Goal: Task Accomplishment & Management: Manage account settings

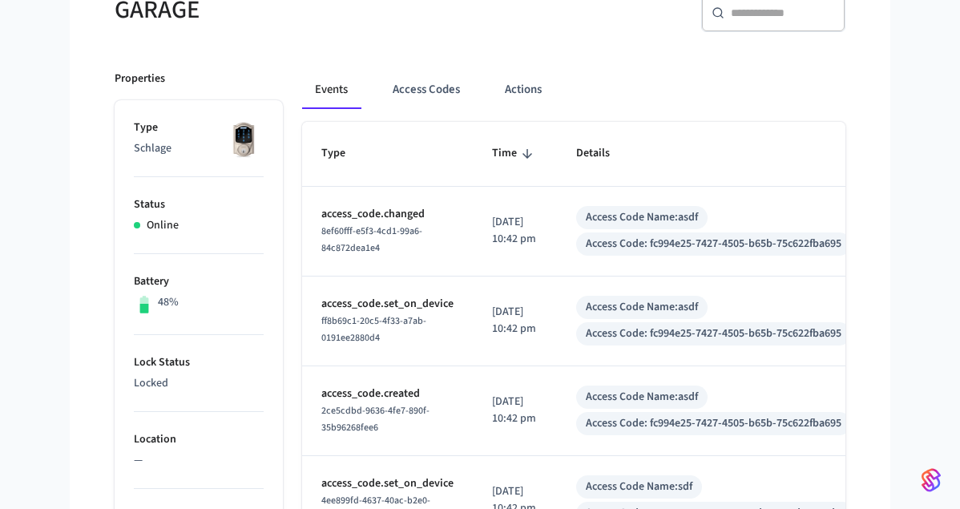
scroll to position [82, 0]
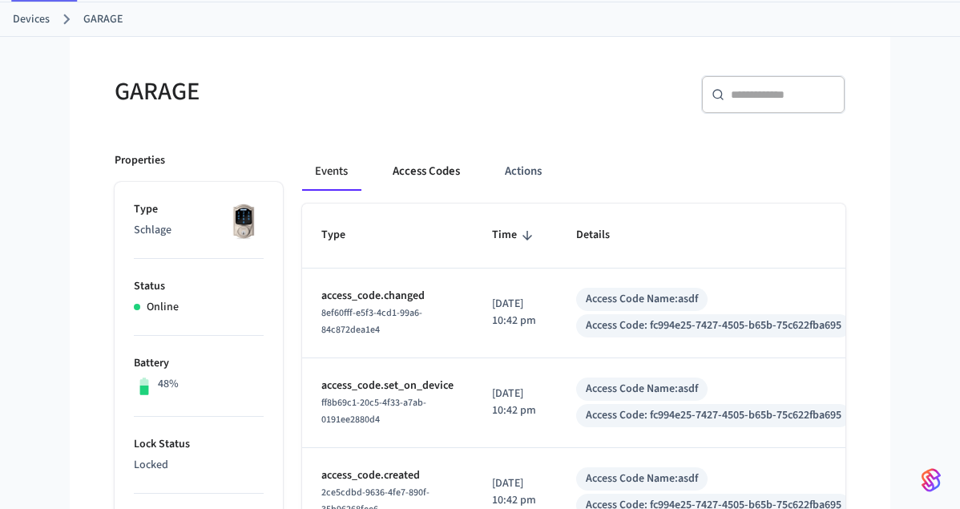
click at [428, 169] on button "Access Codes" at bounding box center [426, 171] width 93 height 38
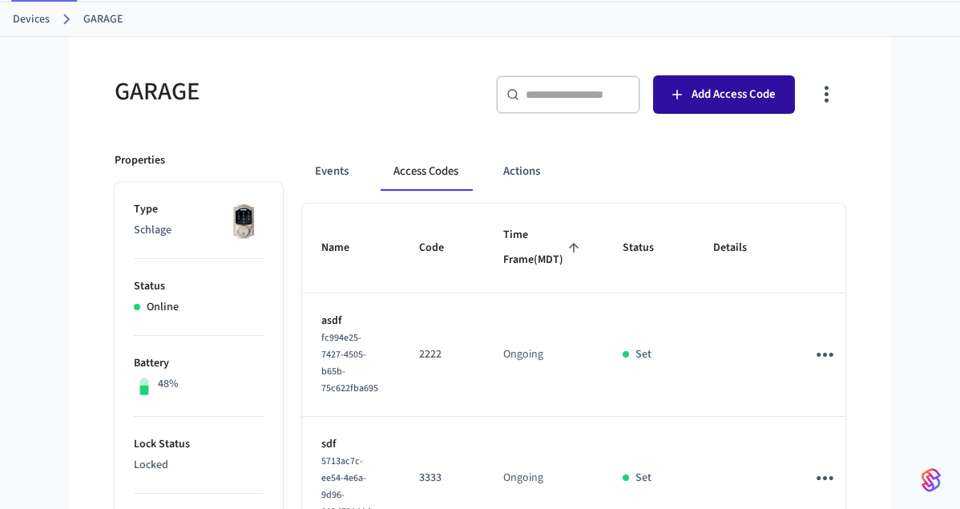
click at [713, 86] on span "Add Access Code" at bounding box center [734, 94] width 84 height 21
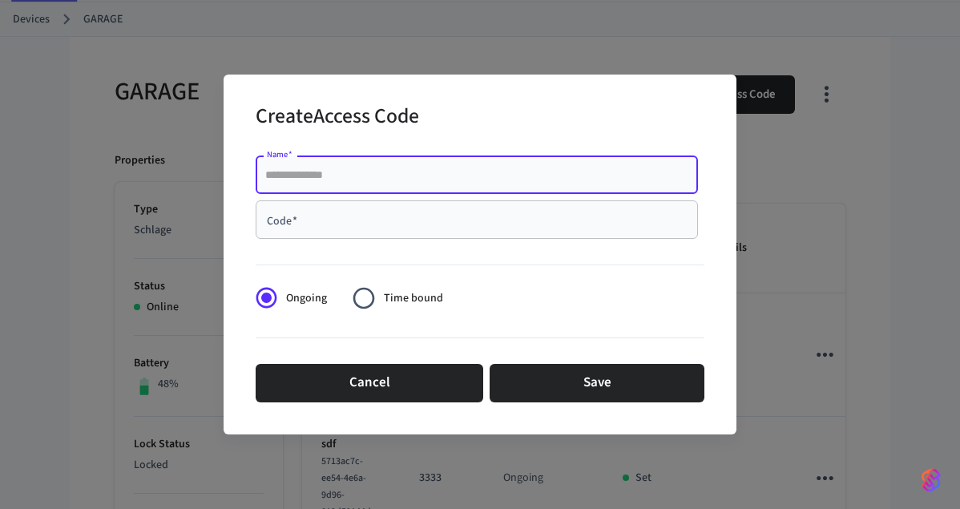
click at [418, 182] on input "Name   *" at bounding box center [476, 175] width 423 height 16
type input "***"
click at [365, 216] on input "Code   *" at bounding box center [476, 220] width 423 height 16
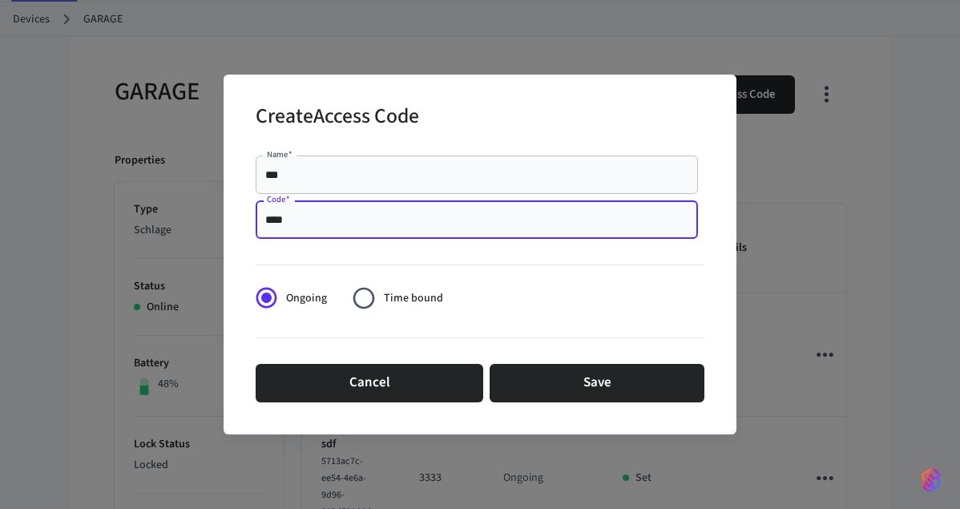
type input "****"
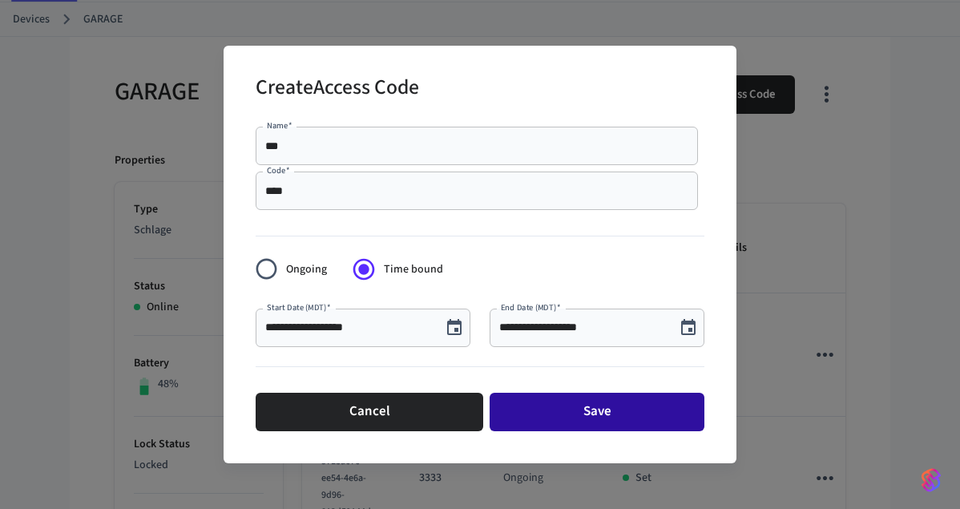
click at [580, 409] on button "Save" at bounding box center [597, 412] width 215 height 38
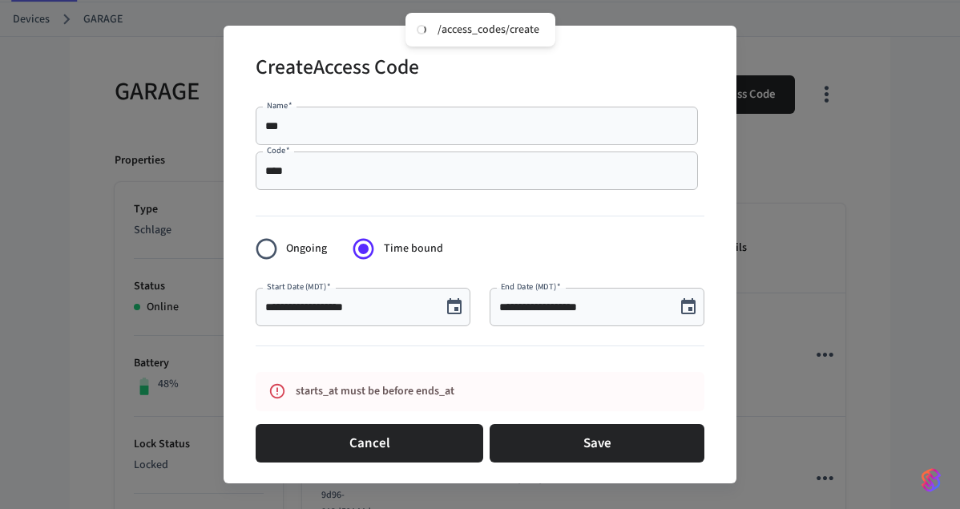
click at [688, 307] on icon "Choose date, selected date is Sep 22, 2025" at bounding box center [688, 306] width 19 height 19
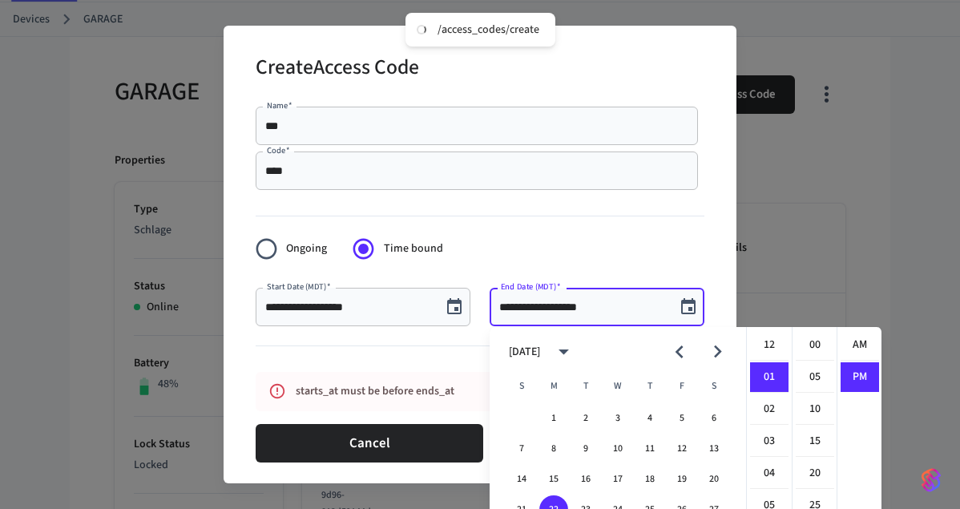
scroll to position [30, 0]
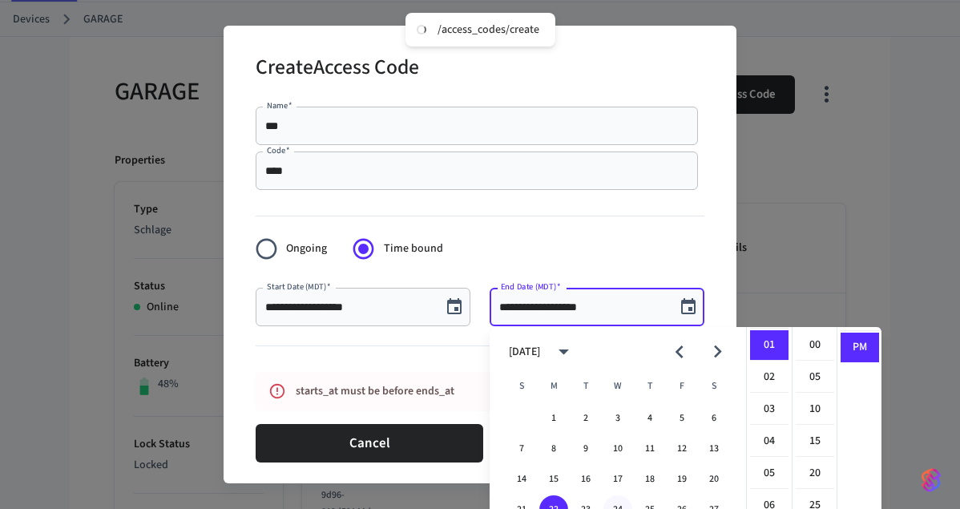
click at [620, 500] on button "24" at bounding box center [617, 509] width 29 height 29
type input "**********"
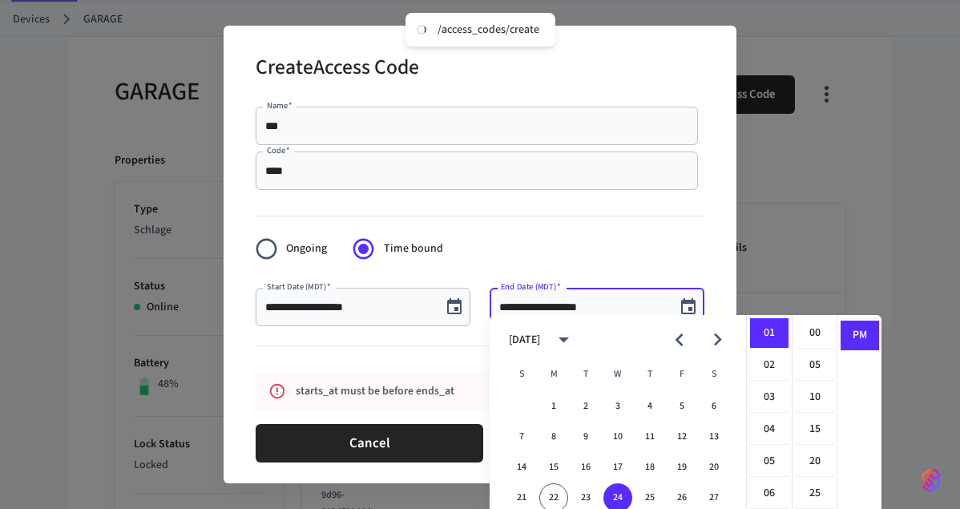
scroll to position [12, 0]
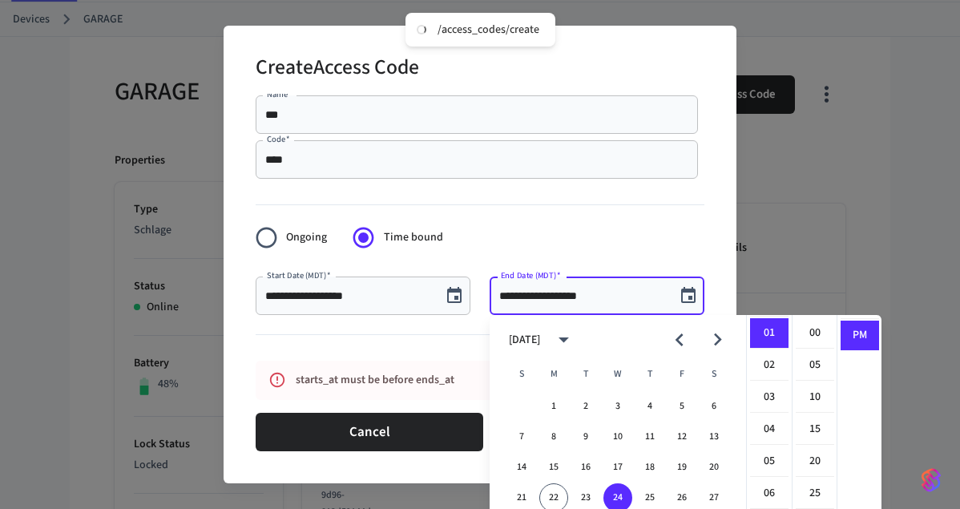
click at [660, 228] on form "**********" at bounding box center [480, 273] width 449 height 369
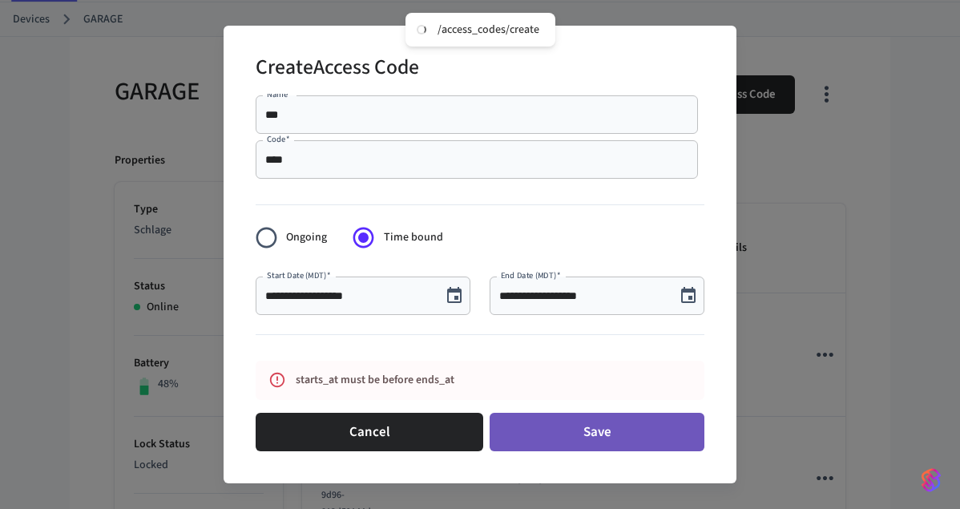
click at [580, 443] on button "Save" at bounding box center [597, 432] width 215 height 38
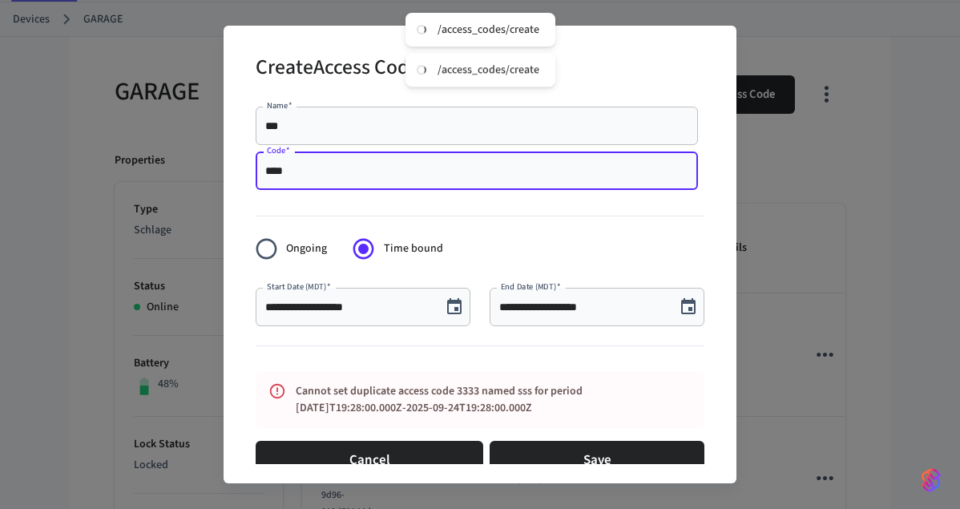
click at [337, 172] on input "****" at bounding box center [476, 171] width 423 height 16
type input "****"
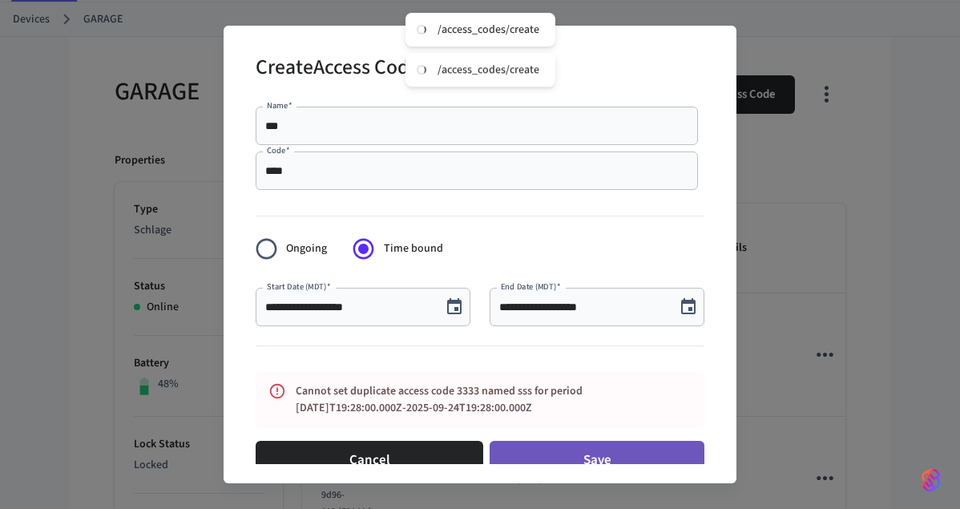
click at [582, 453] on button "Save" at bounding box center [597, 460] width 215 height 38
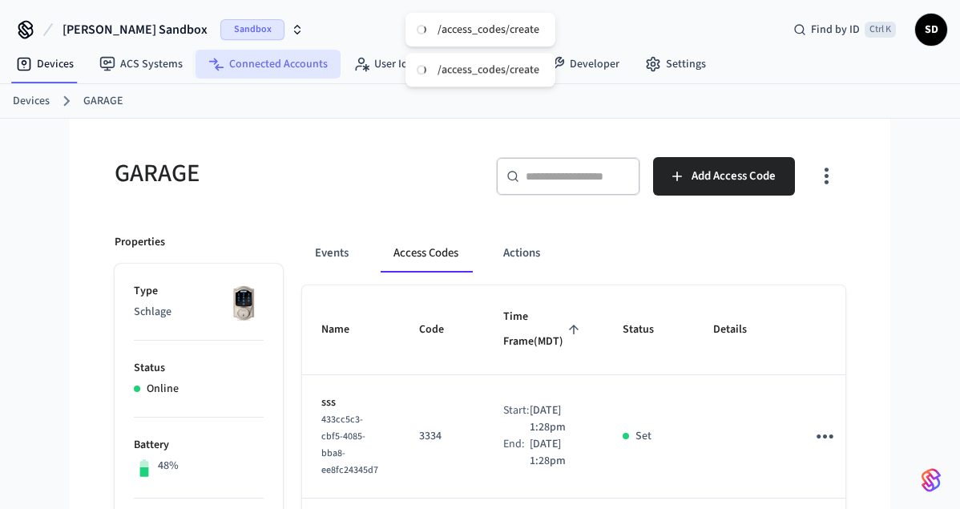
click at [263, 54] on link "Connected Accounts" at bounding box center [268, 64] width 145 height 29
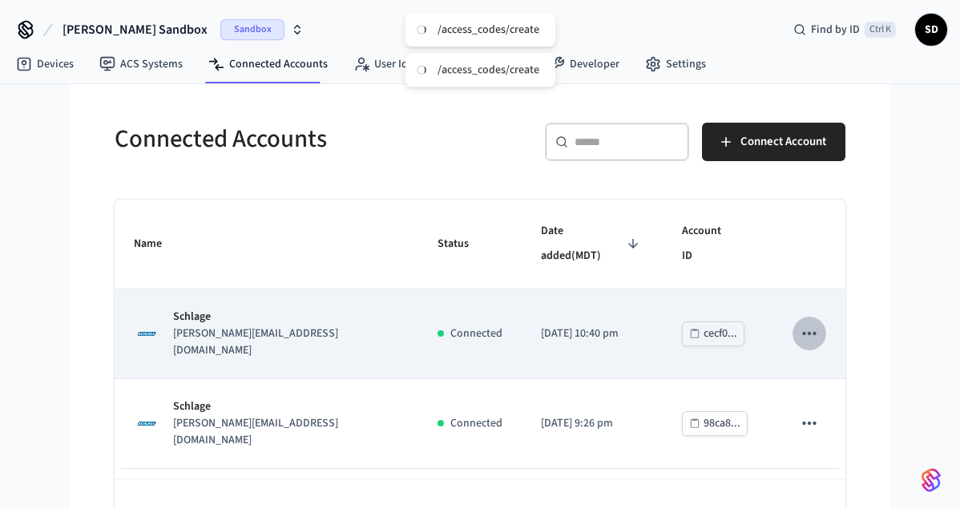
click at [811, 323] on icon "sticky table" at bounding box center [809, 333] width 21 height 21
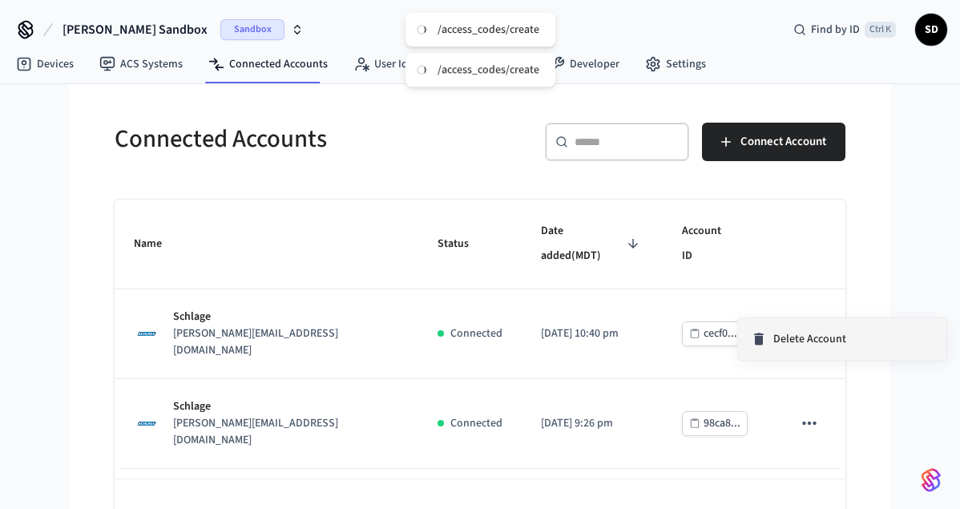
click at [801, 344] on span "Delete Account" at bounding box center [809, 339] width 73 height 16
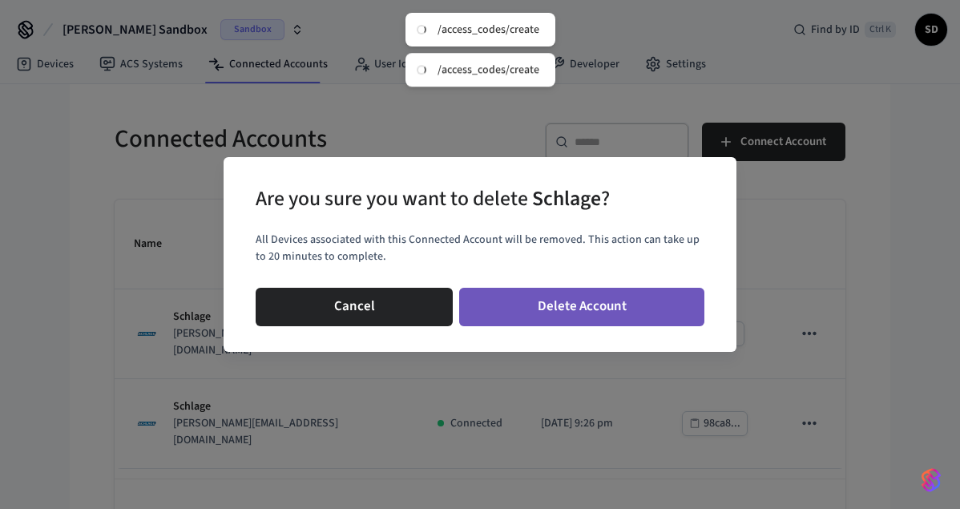
click at [544, 305] on button "Delete Account" at bounding box center [581, 307] width 245 height 38
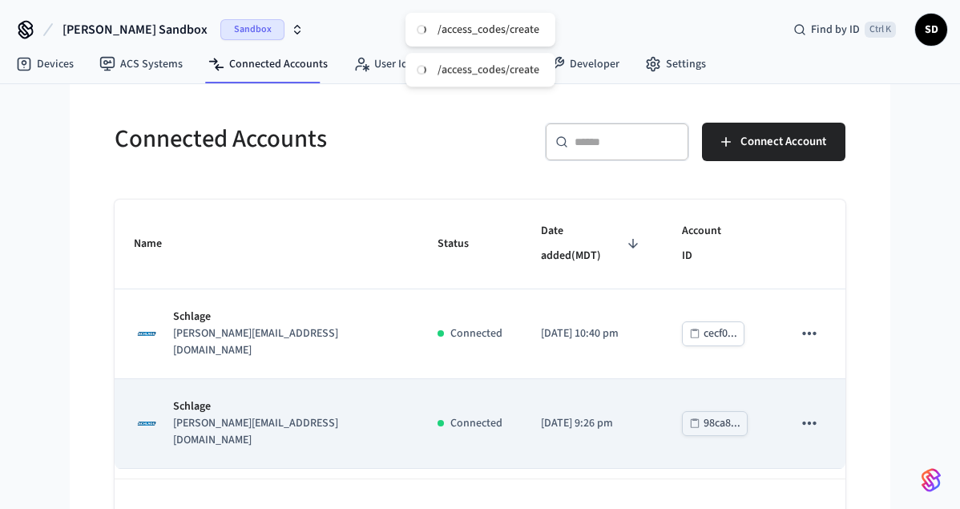
click at [806, 413] on icon "sticky table" at bounding box center [809, 423] width 21 height 21
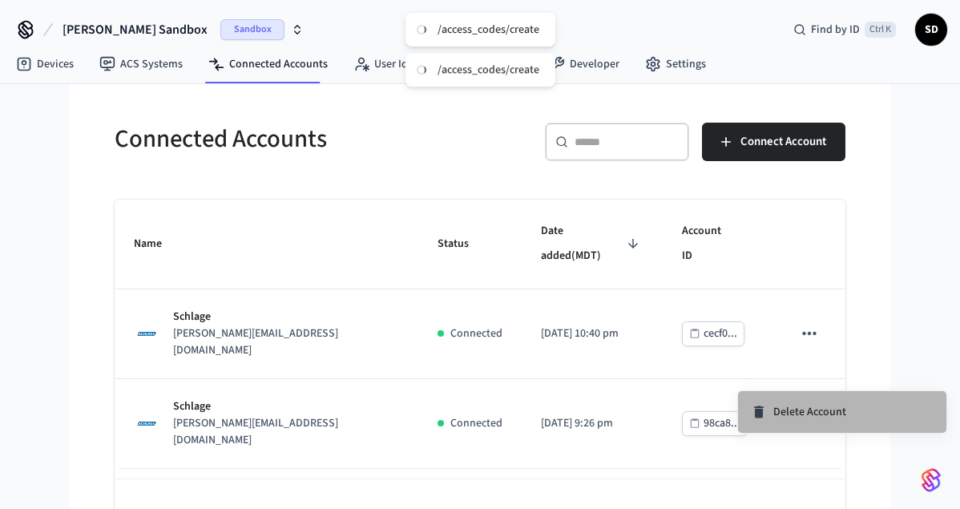
click at [791, 412] on span "Delete Account" at bounding box center [809, 412] width 73 height 16
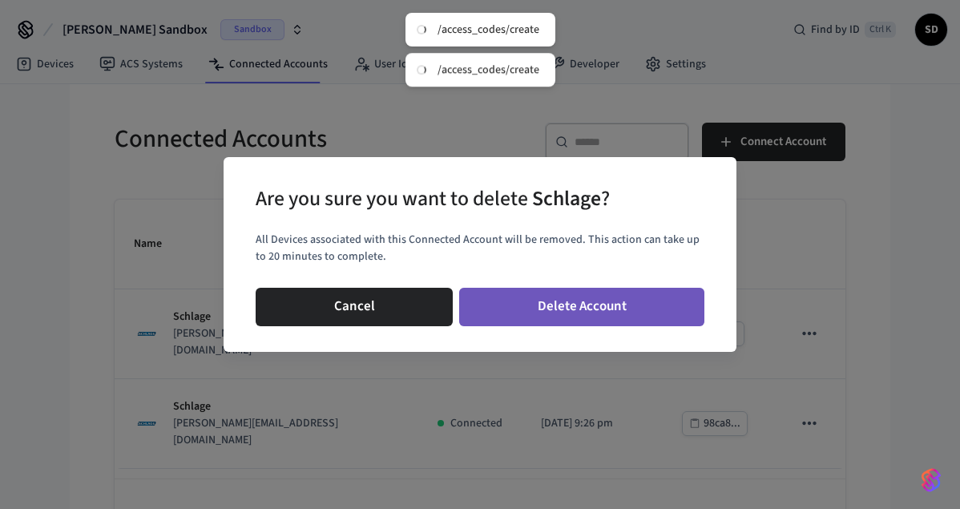
click at [586, 306] on button "Delete Account" at bounding box center [581, 307] width 245 height 38
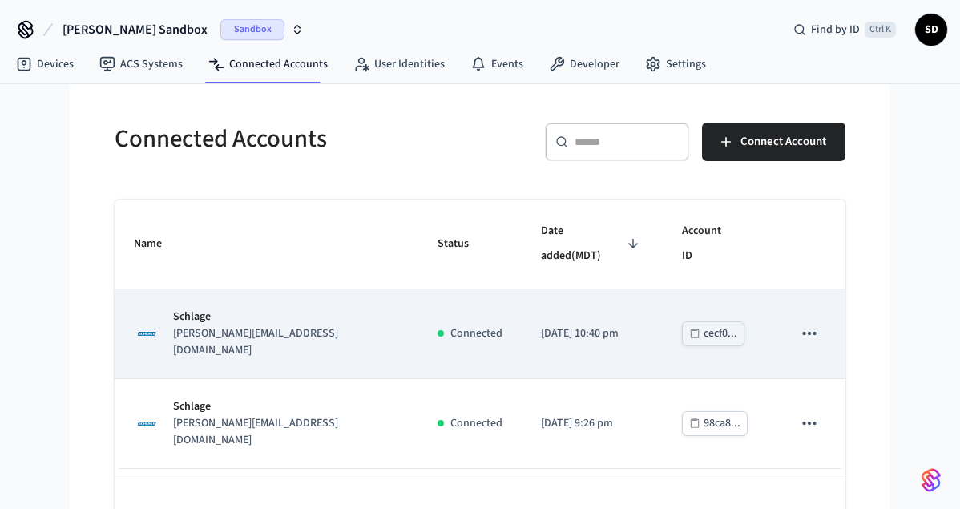
click at [820, 317] on button "sticky table" at bounding box center [810, 334] width 34 height 34
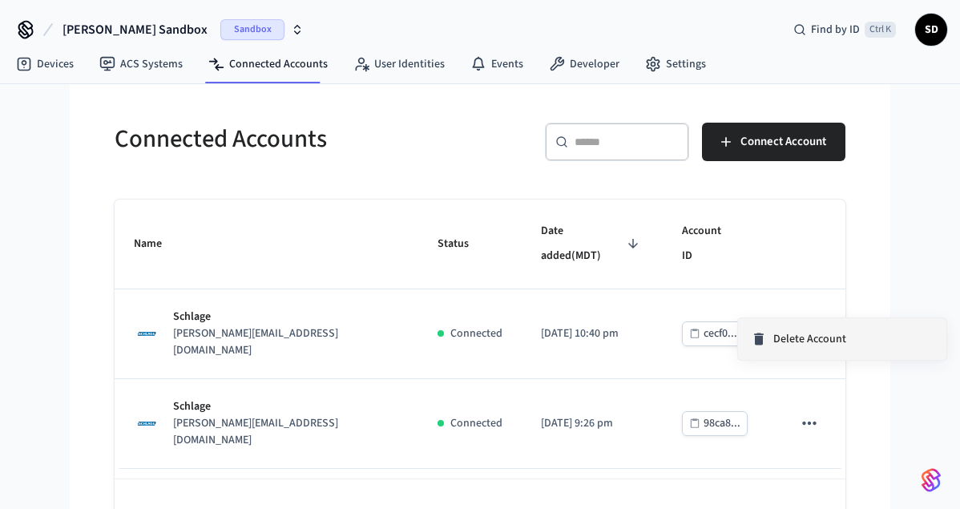
click at [809, 322] on li "Delete Account" at bounding box center [842, 339] width 208 height 42
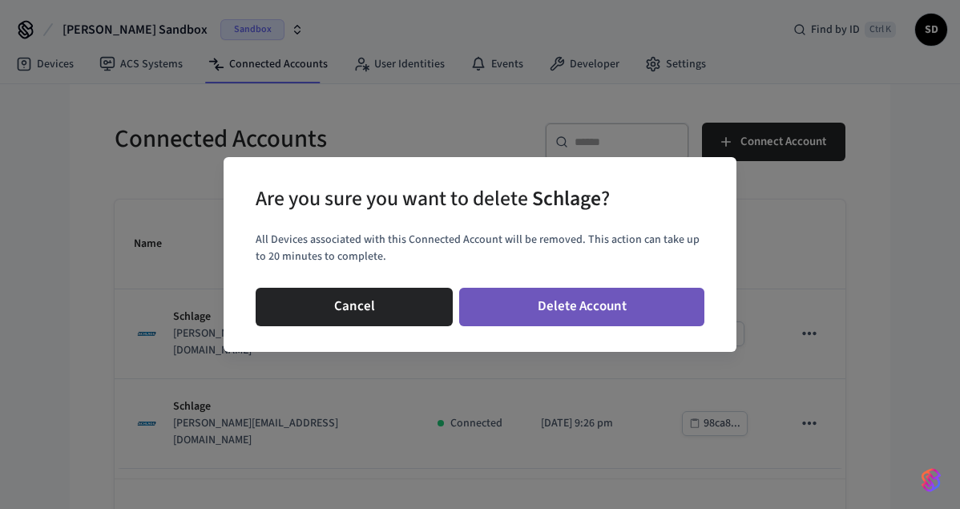
click at [683, 307] on button "Delete Account" at bounding box center [581, 307] width 245 height 38
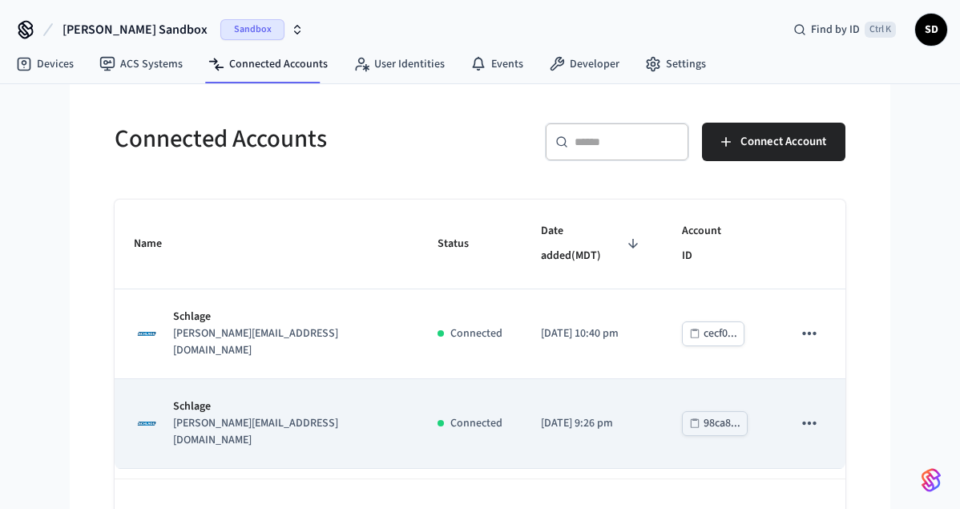
click at [815, 413] on icon "sticky table" at bounding box center [809, 423] width 21 height 21
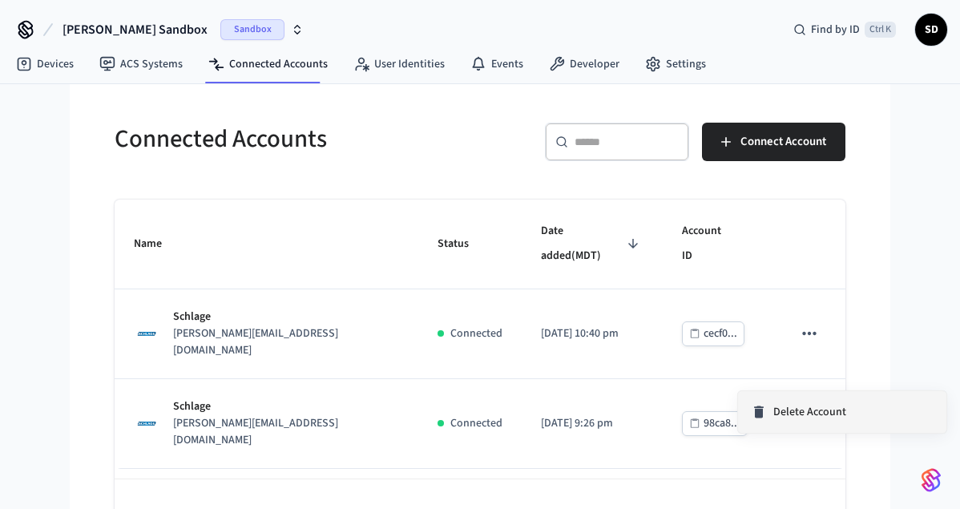
click at [773, 410] on span "Delete Account" at bounding box center [809, 412] width 73 height 16
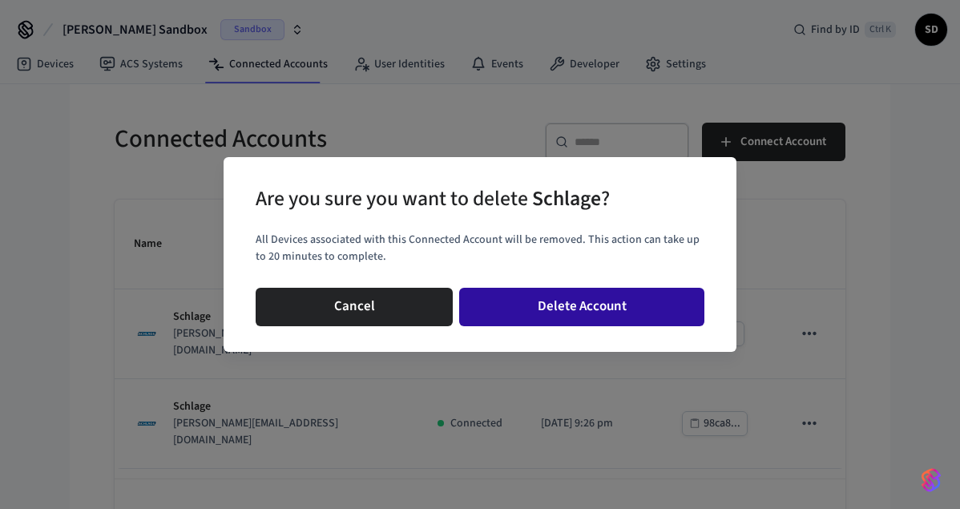
click at [635, 316] on button "Delete Account" at bounding box center [581, 307] width 245 height 38
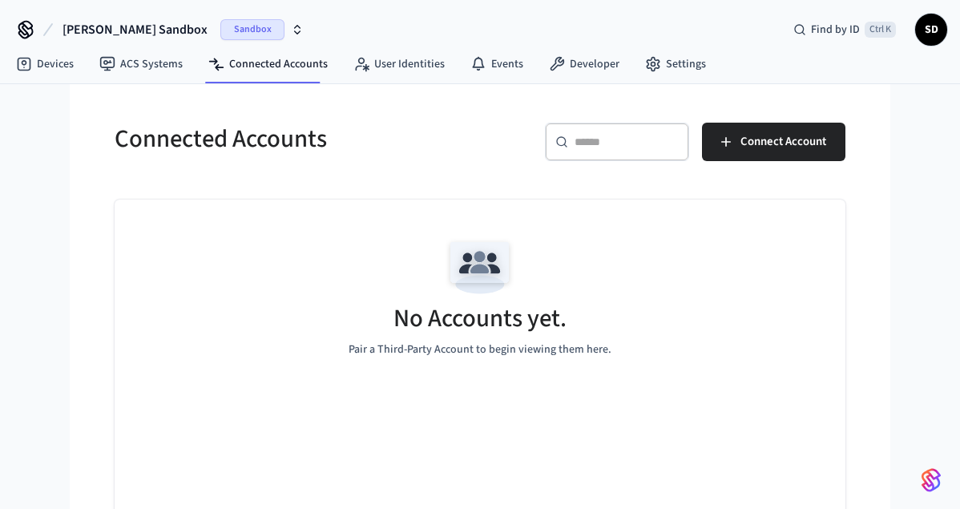
click at [758, 212] on div "No Accounts yet. Pair a Third-Party Account to begin viewing them here." at bounding box center [480, 295] width 731 height 191
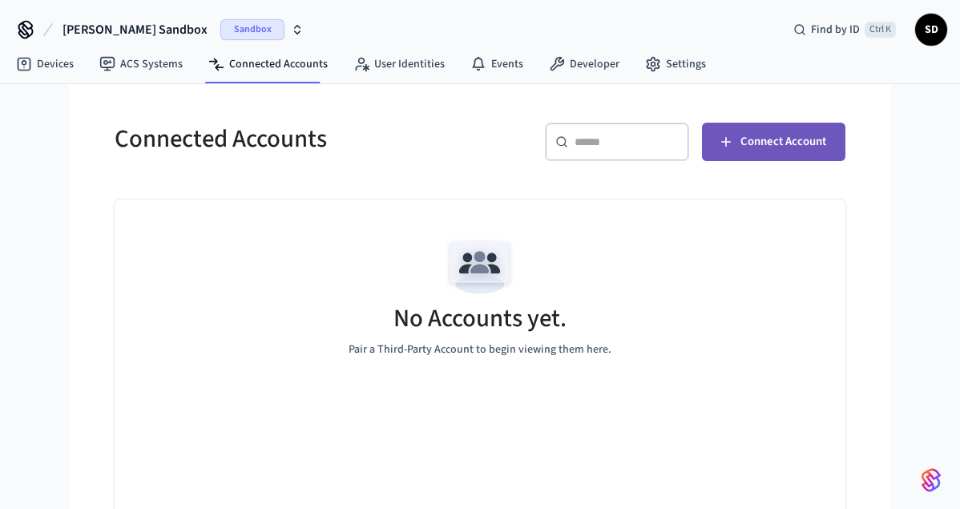
click at [760, 143] on span "Connect Account" at bounding box center [784, 141] width 86 height 21
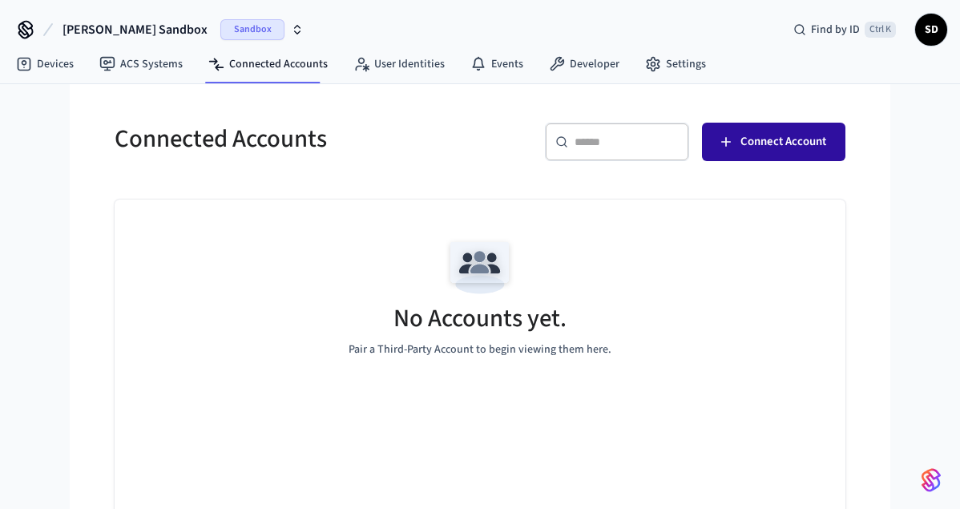
click at [746, 144] on span "Connect Account" at bounding box center [784, 141] width 86 height 21
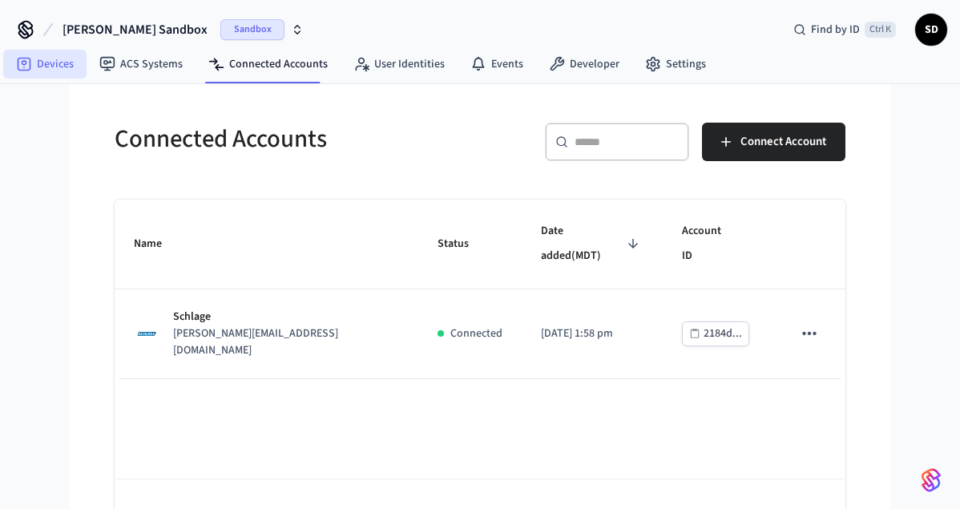
click at [54, 59] on link "Devices" at bounding box center [44, 64] width 83 height 29
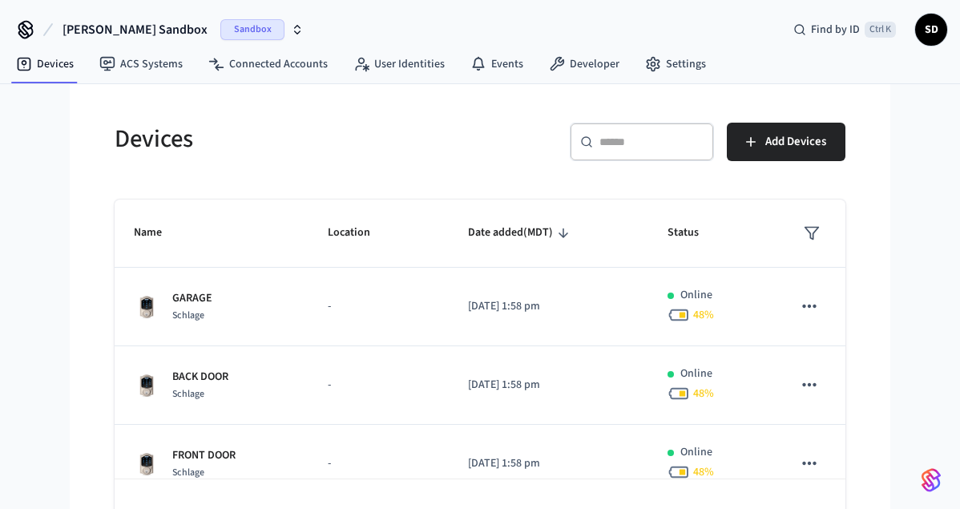
scroll to position [25, 0]
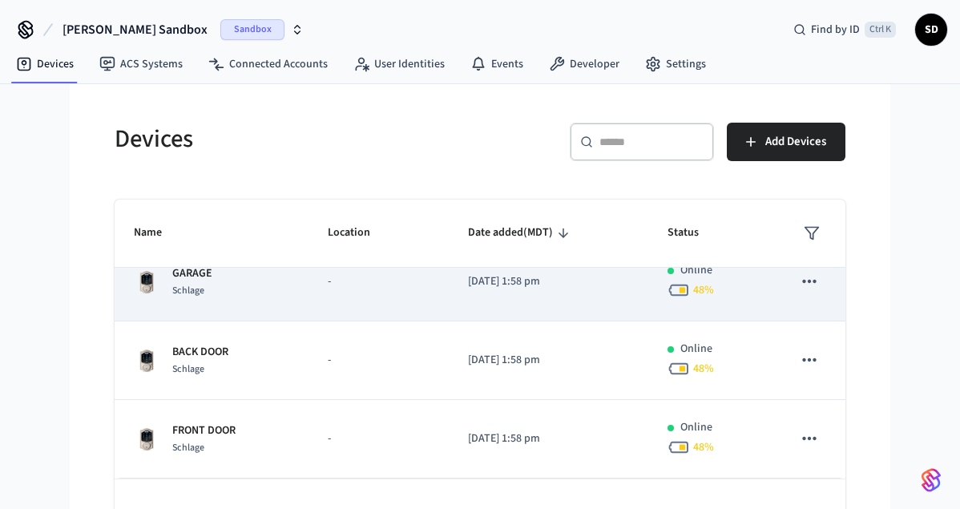
click at [322, 282] on td "-" at bounding box center [379, 282] width 140 height 79
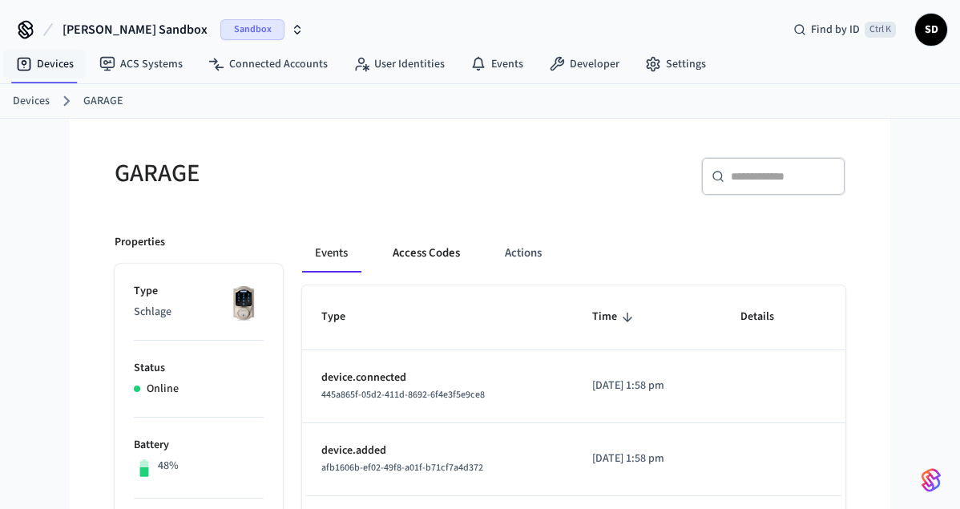
click at [445, 256] on button "Access Codes" at bounding box center [426, 253] width 93 height 38
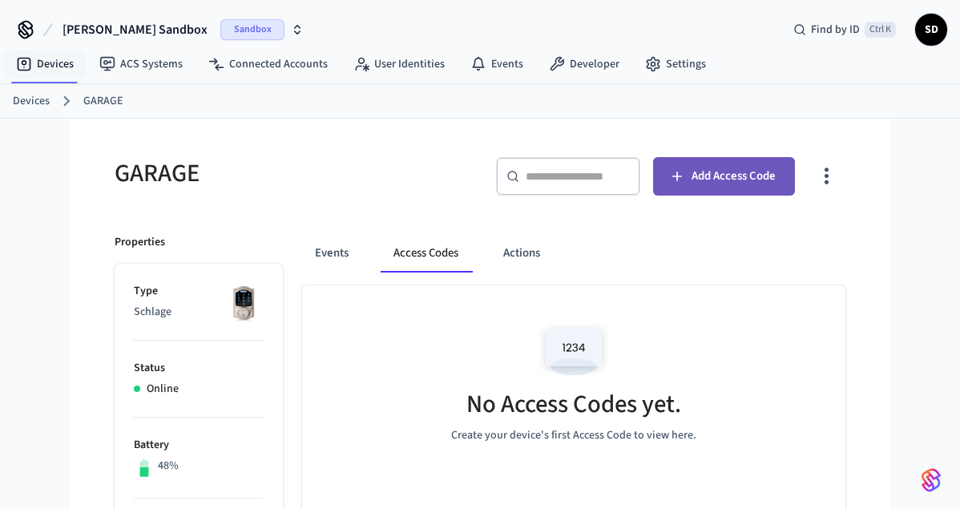
click at [726, 182] on span "Add Access Code" at bounding box center [734, 176] width 84 height 21
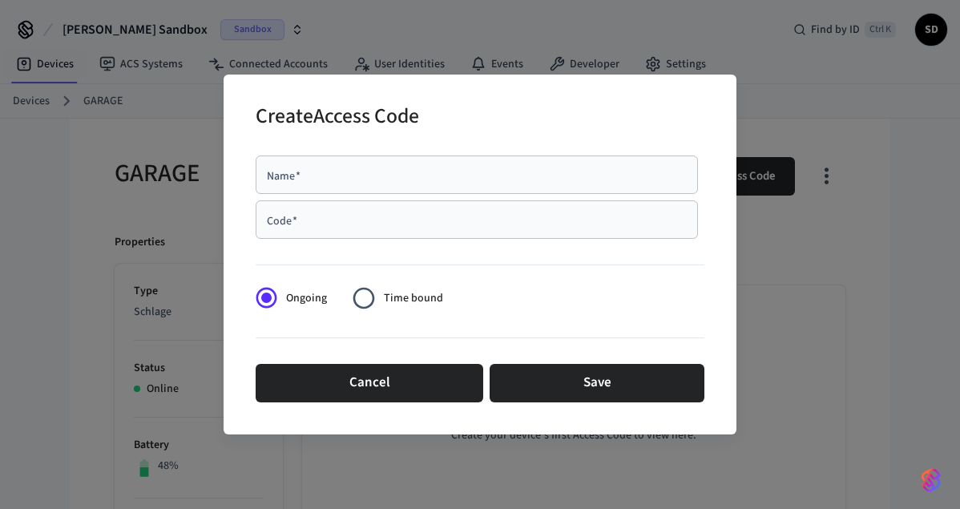
click at [448, 193] on div "Name   *" at bounding box center [477, 174] width 442 height 38
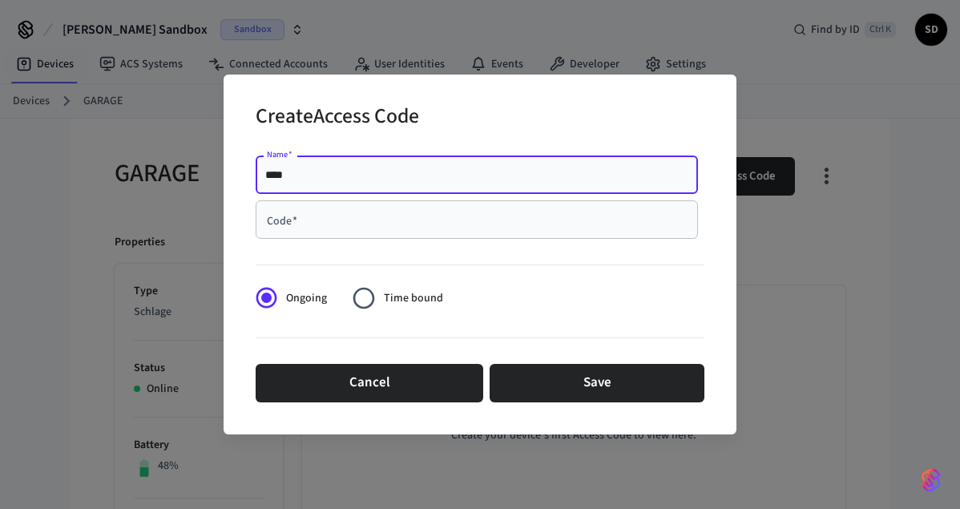
type input "****"
click at [341, 223] on input "Code   *" at bounding box center [476, 220] width 423 height 16
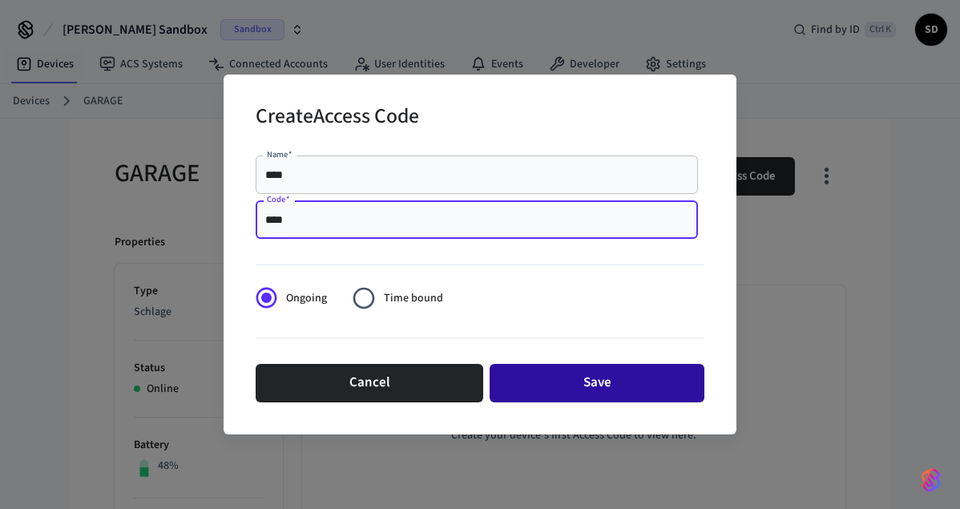
type input "****"
click at [546, 373] on button "Save" at bounding box center [597, 383] width 215 height 38
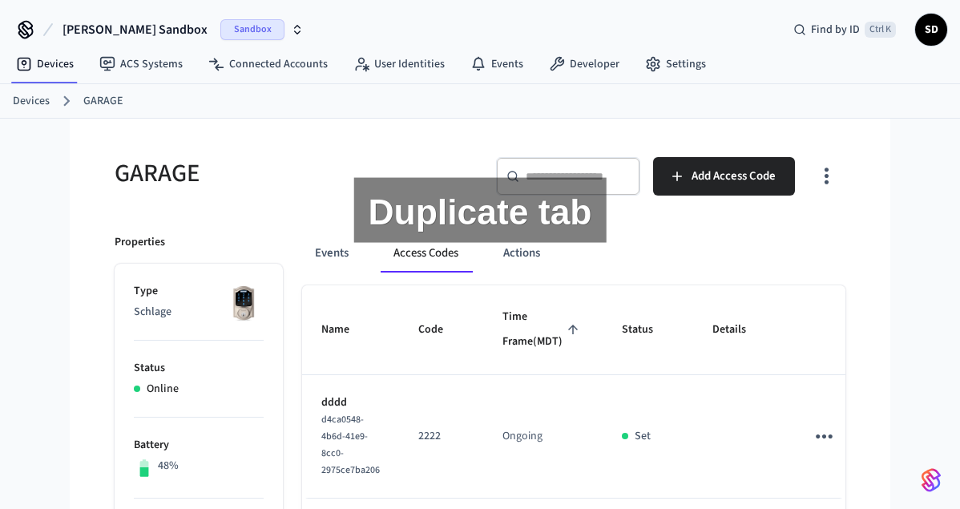
drag, startPoint x: 369, startPoint y: 196, endPoint x: 358, endPoint y: 182, distance: 17.8
drag, startPoint x: 637, startPoint y: 215, endPoint x: 625, endPoint y: 208, distance: 13.6
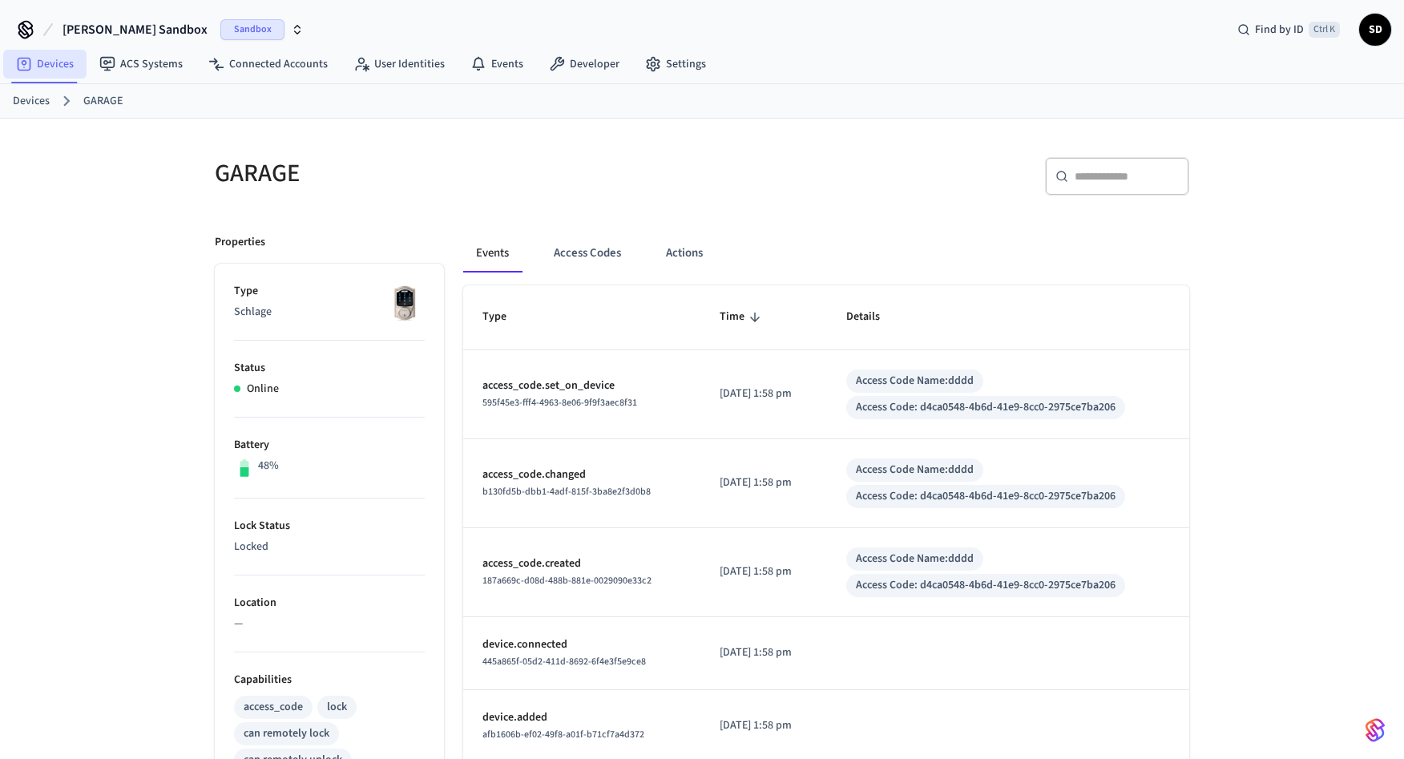
click at [50, 67] on link "Devices" at bounding box center [44, 64] width 83 height 29
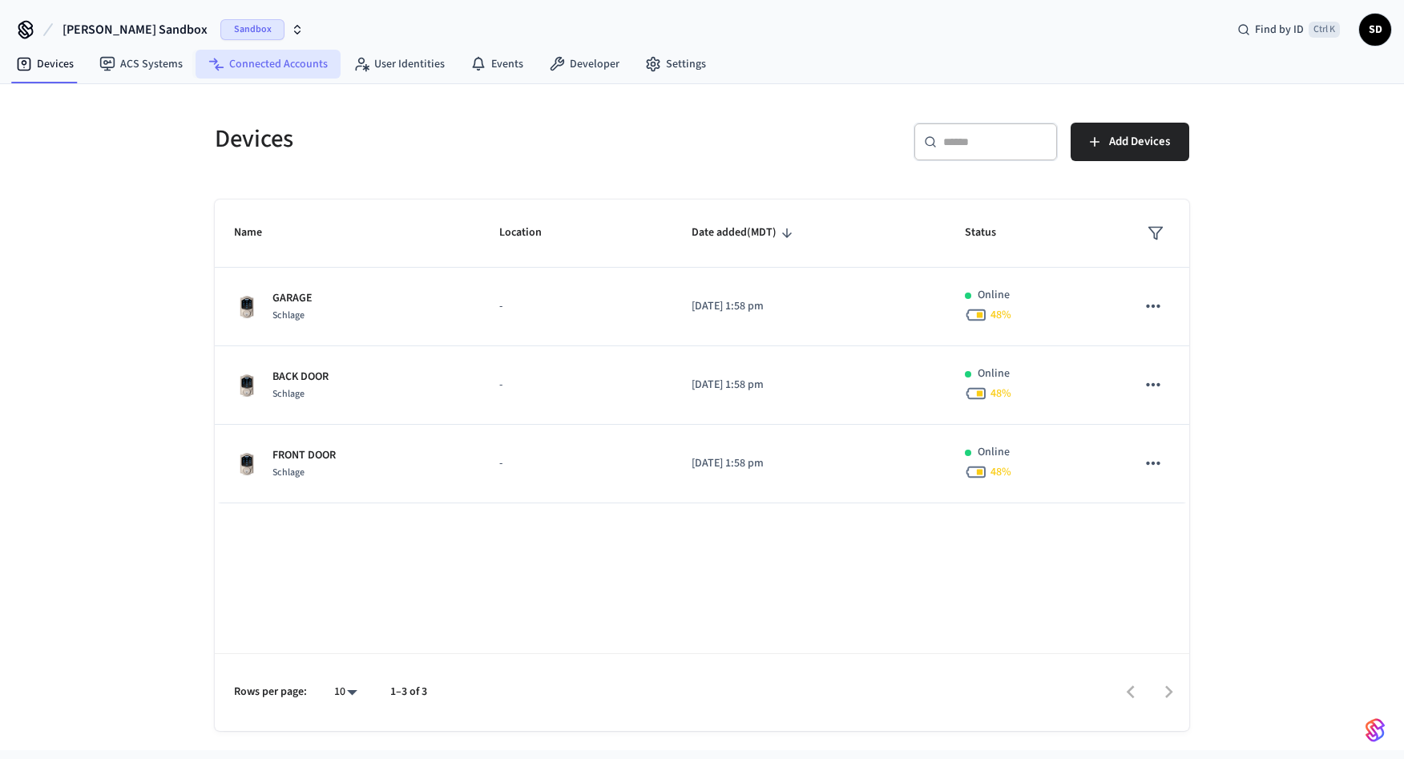
click at [263, 73] on link "Connected Accounts" at bounding box center [268, 64] width 145 height 29
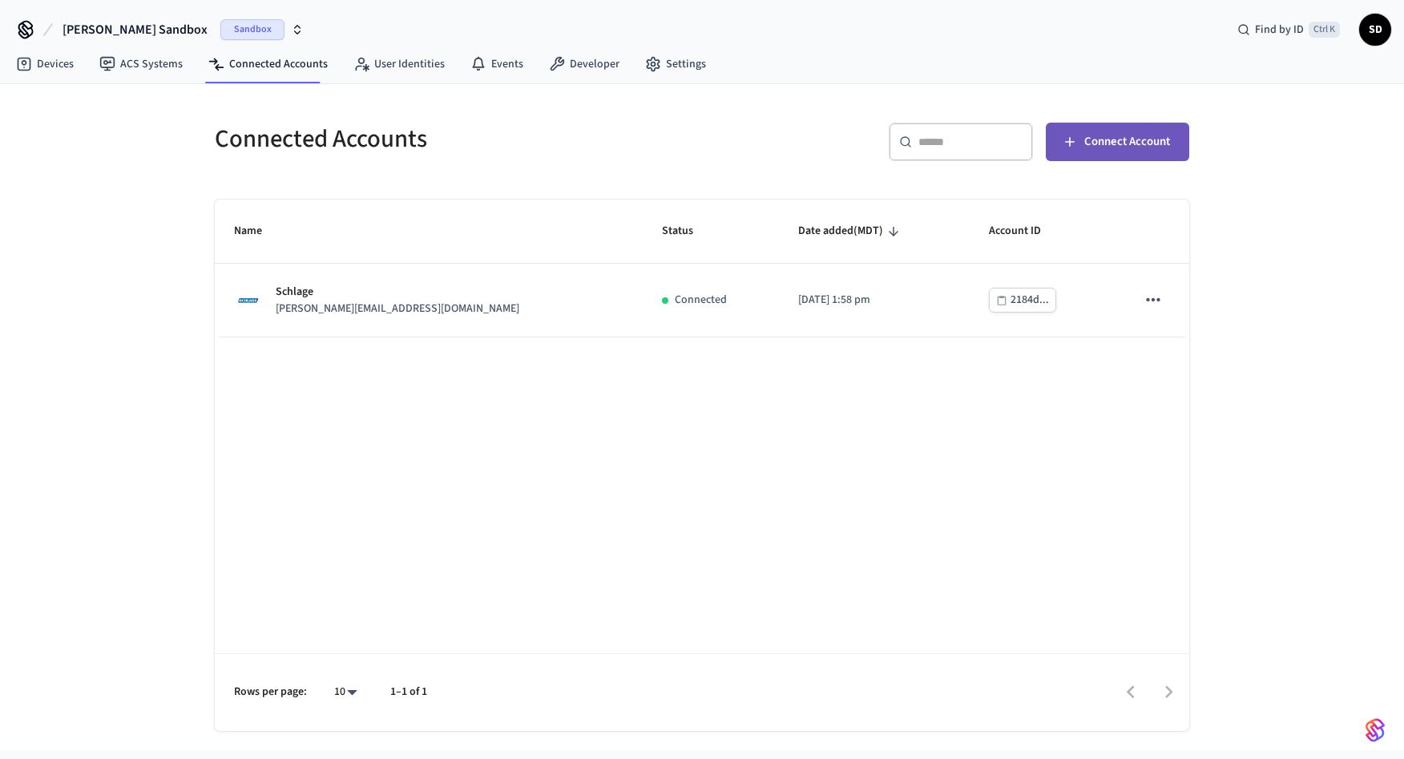
click at [959, 155] on button "Connect Account" at bounding box center [1117, 142] width 143 height 38
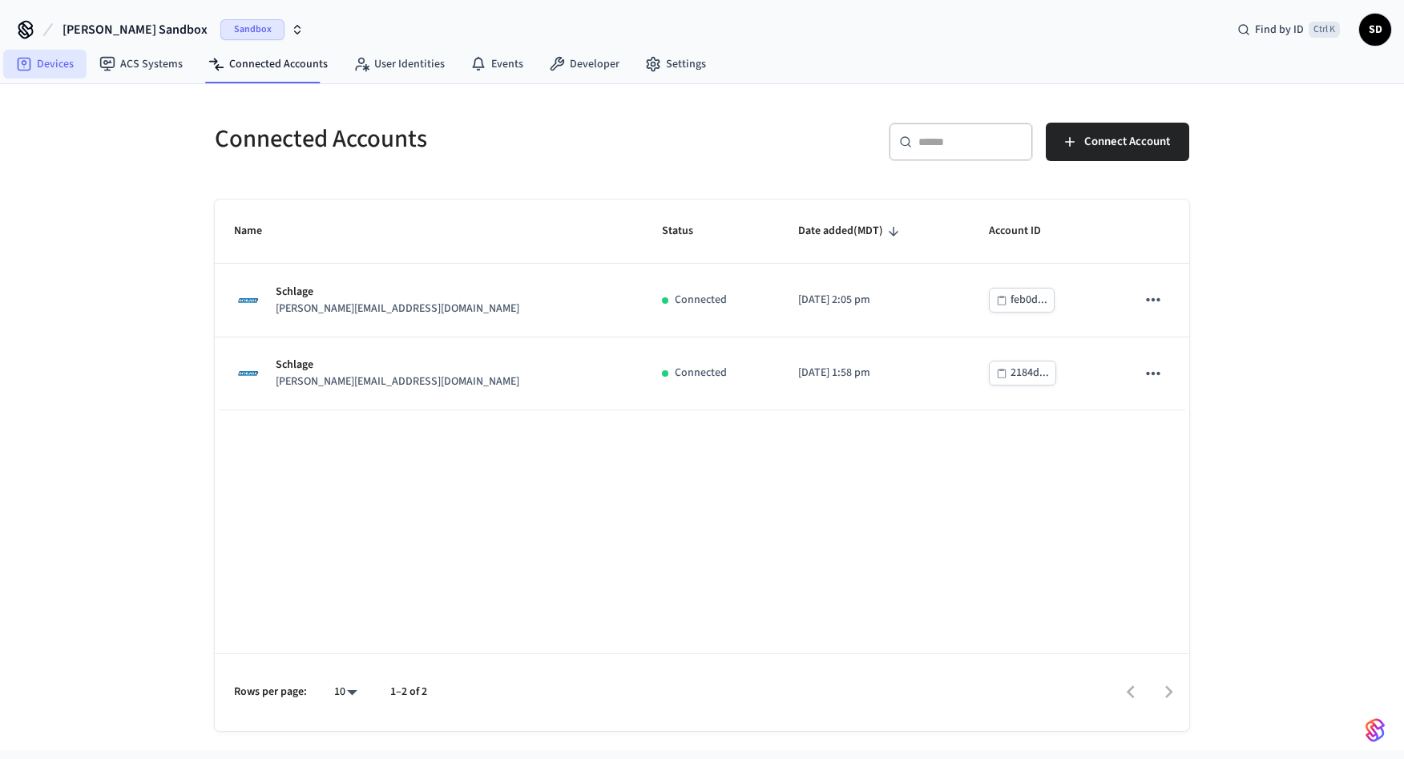
click at [53, 57] on link "Devices" at bounding box center [44, 64] width 83 height 29
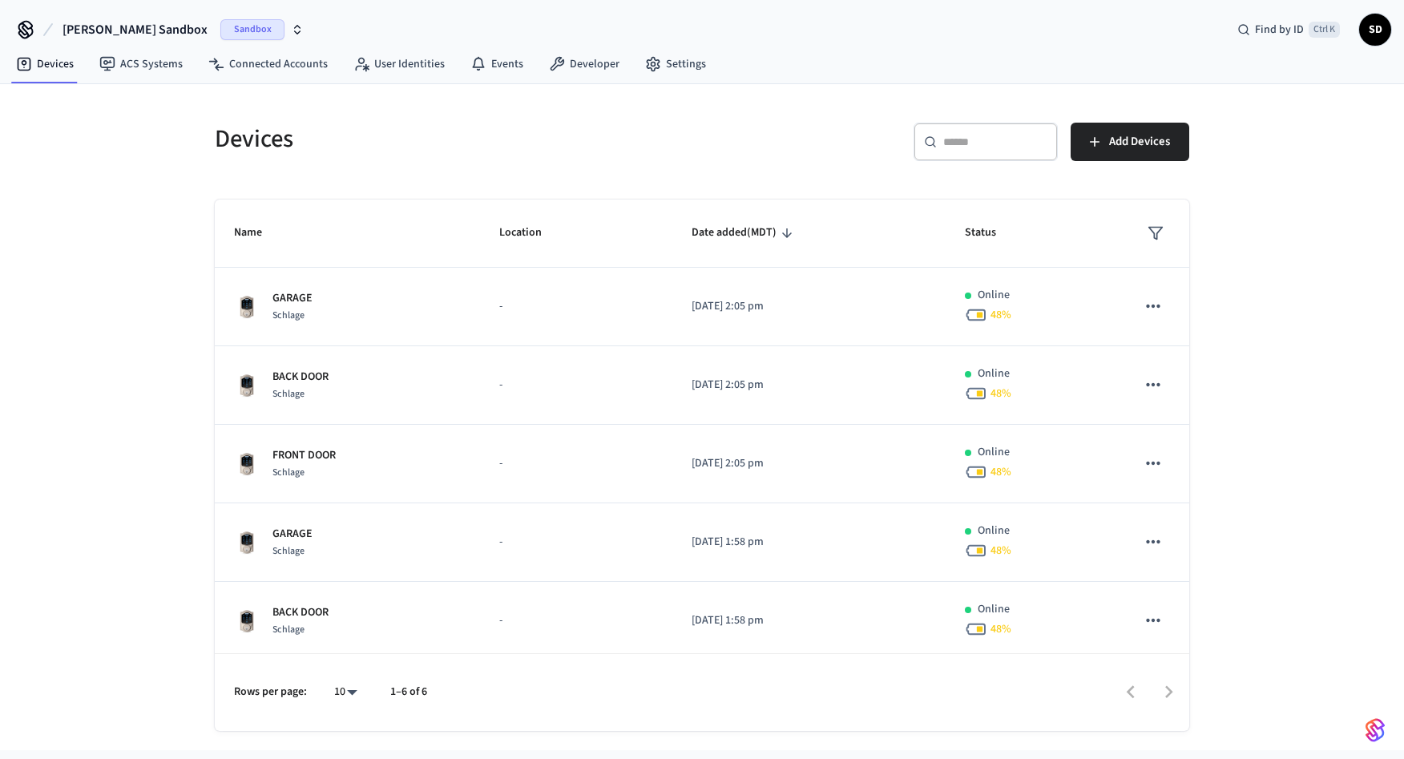
click at [88, 375] on div "Devices ​ ​ Add Devices Name Location Date added (MDT) Status GARAGE Schlage - …" at bounding box center [702, 417] width 1404 height 666
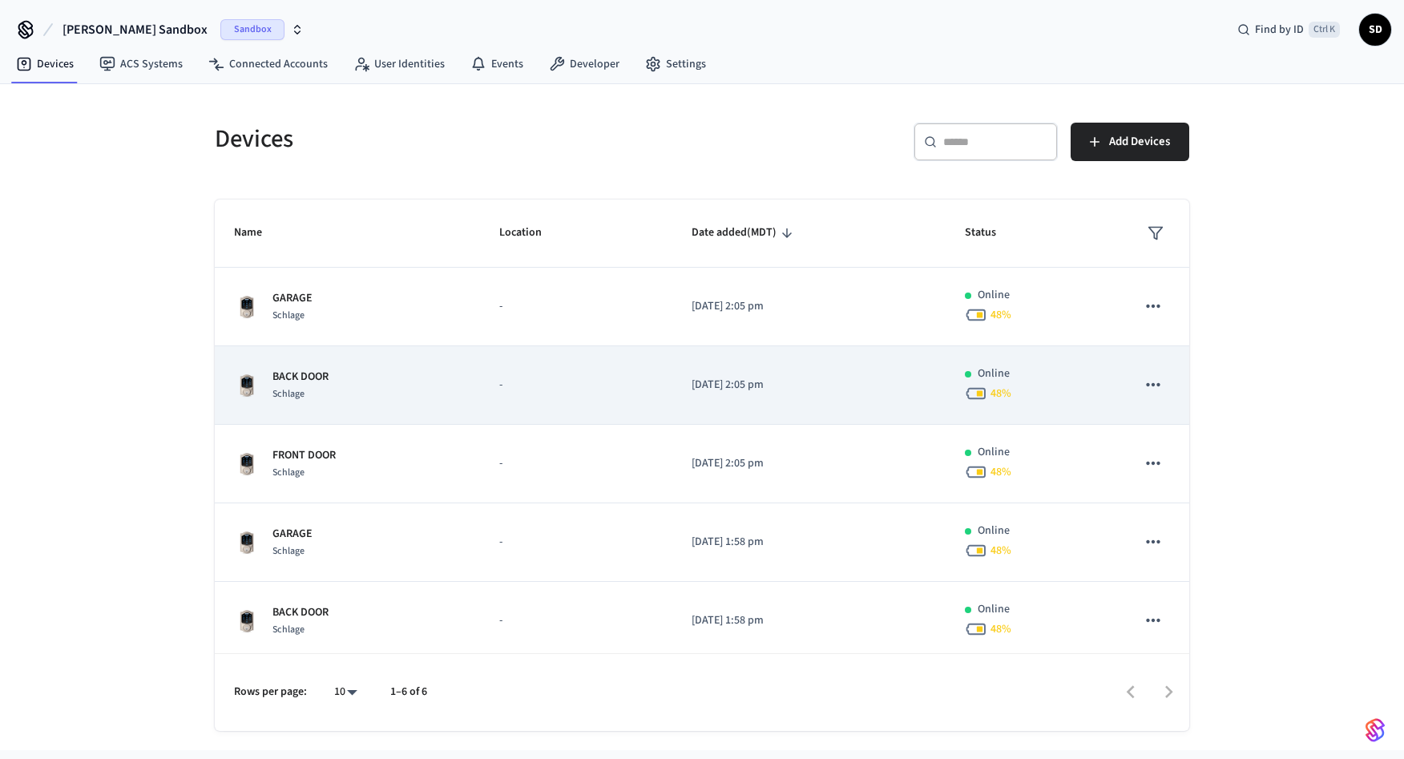
click at [355, 381] on div "BACK DOOR Schlage" at bounding box center [347, 386] width 227 height 34
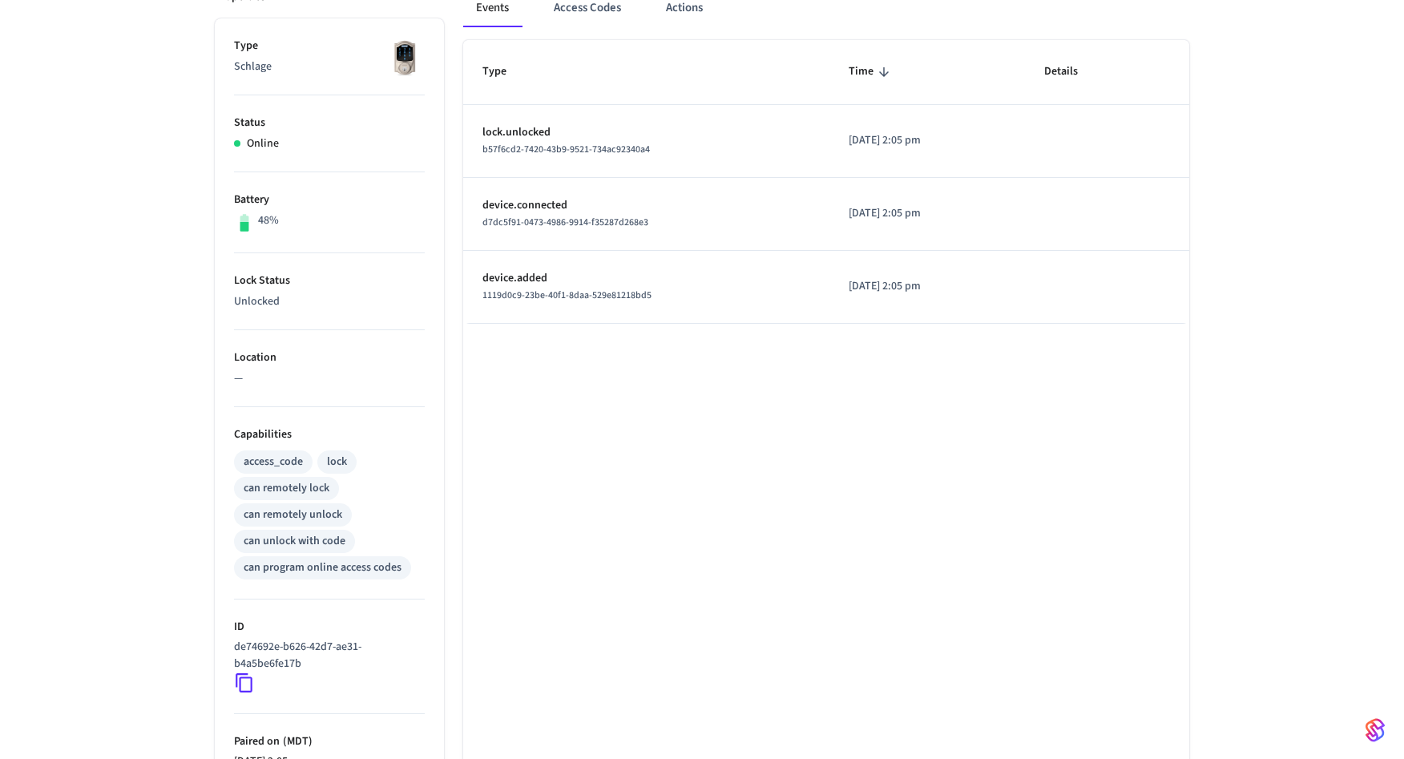
scroll to position [163, 0]
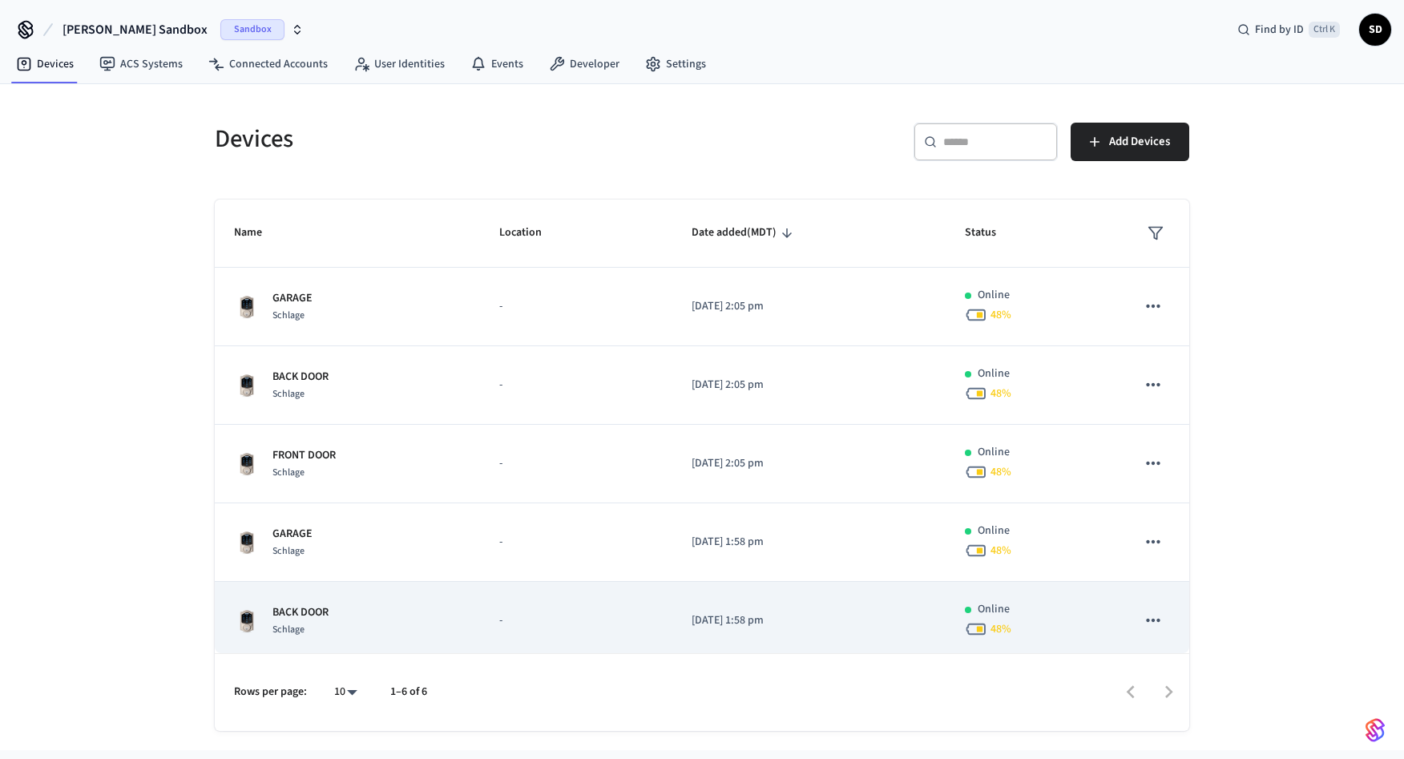
click at [369, 508] on div "BACK DOOR Schlage" at bounding box center [347, 621] width 227 height 34
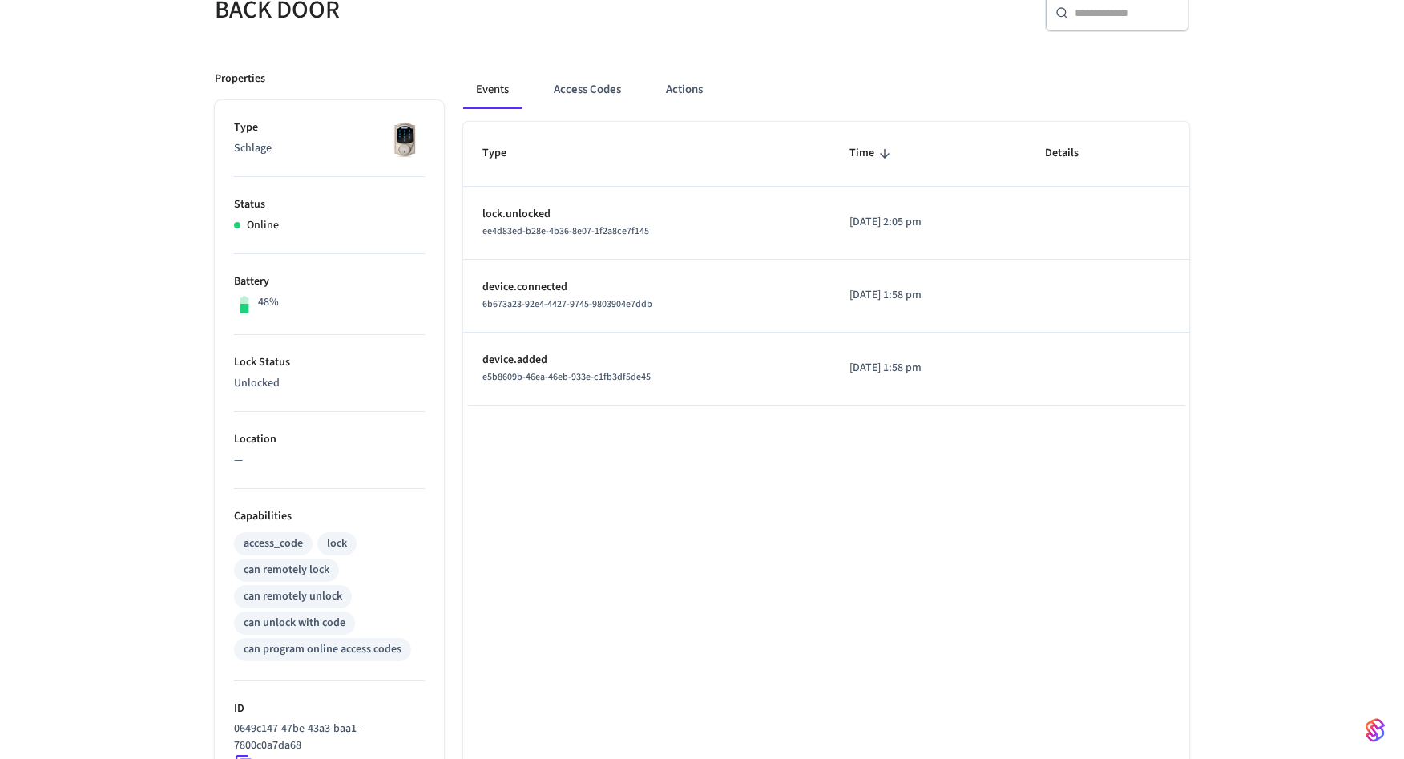
scroll to position [82, 0]
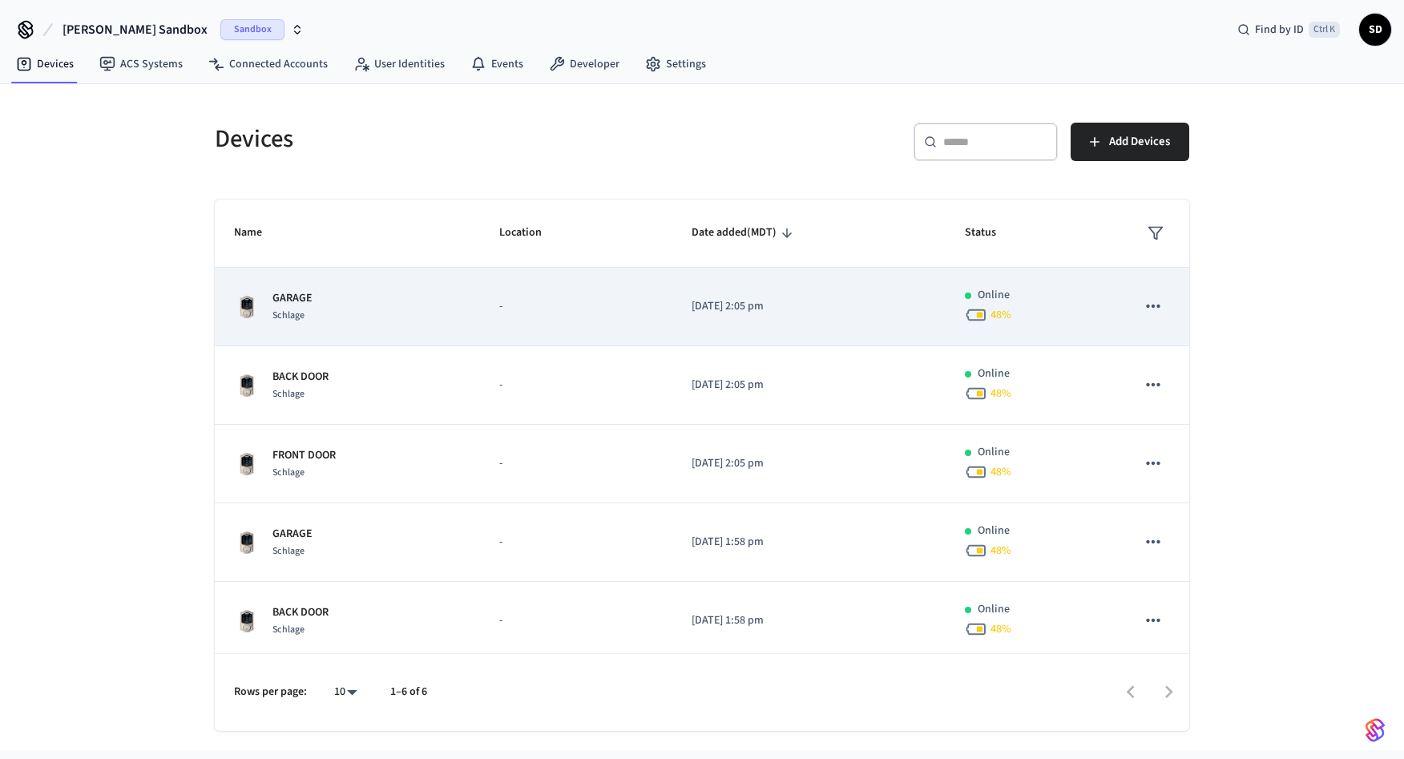
click at [344, 301] on div "GARAGE Schlage" at bounding box center [347, 307] width 227 height 34
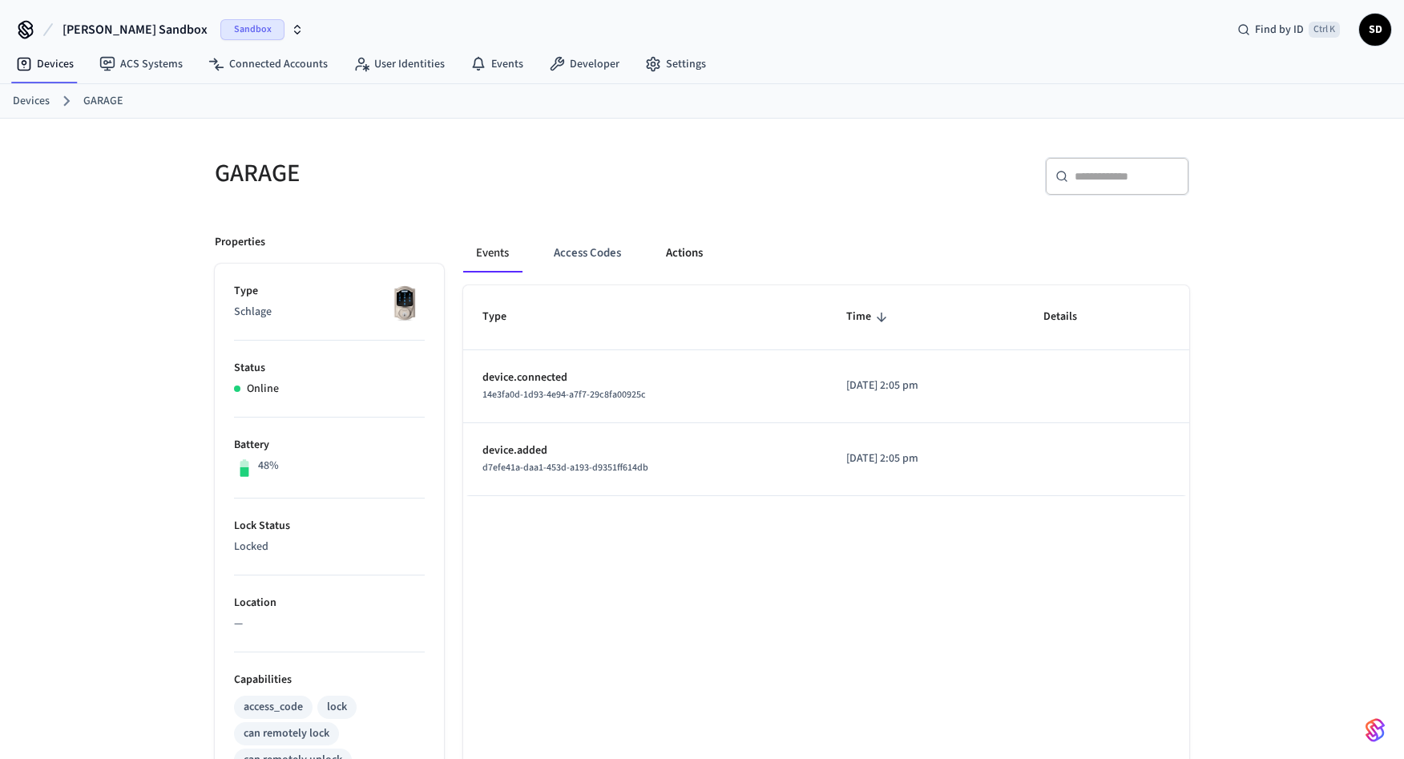
click at [690, 258] on button "Actions" at bounding box center [684, 253] width 63 height 38
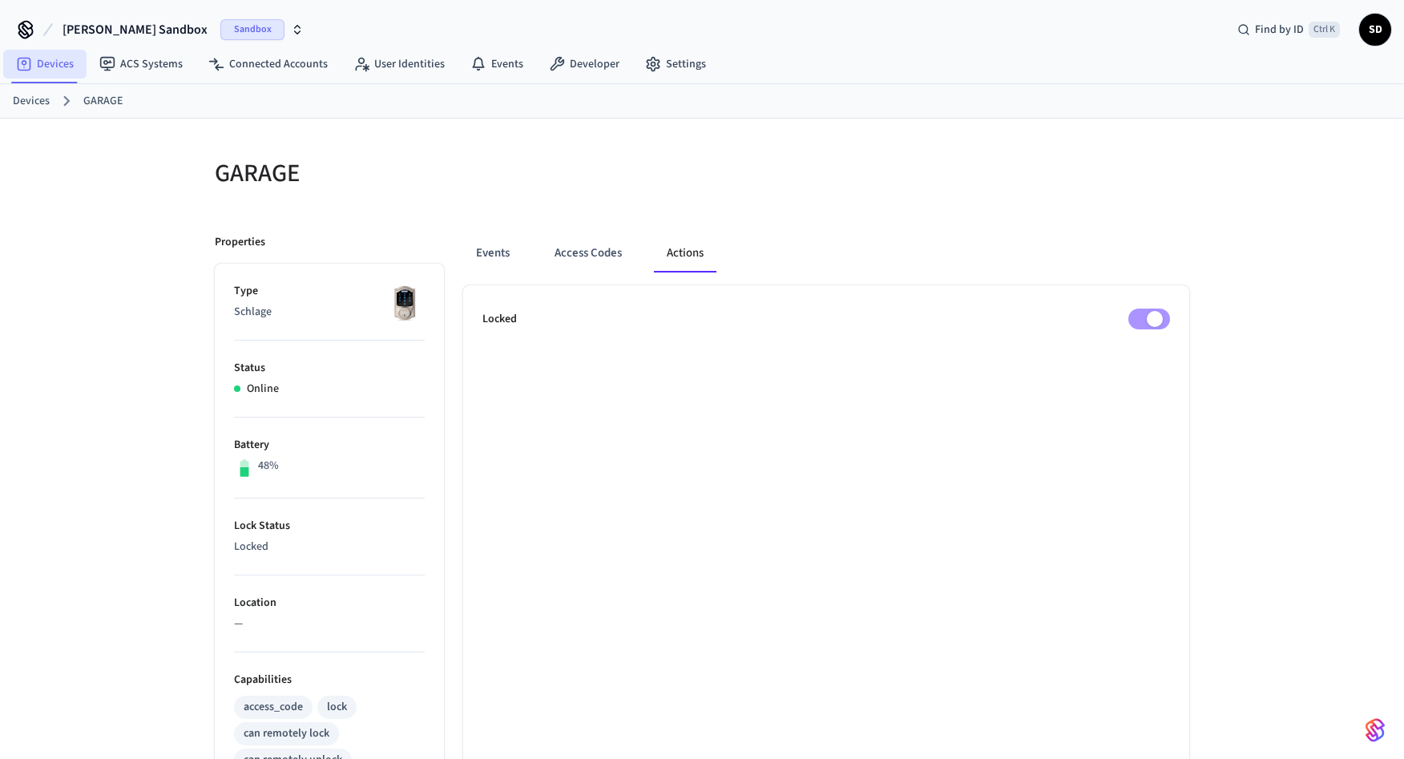
click at [43, 60] on link "Devices" at bounding box center [44, 64] width 83 height 29
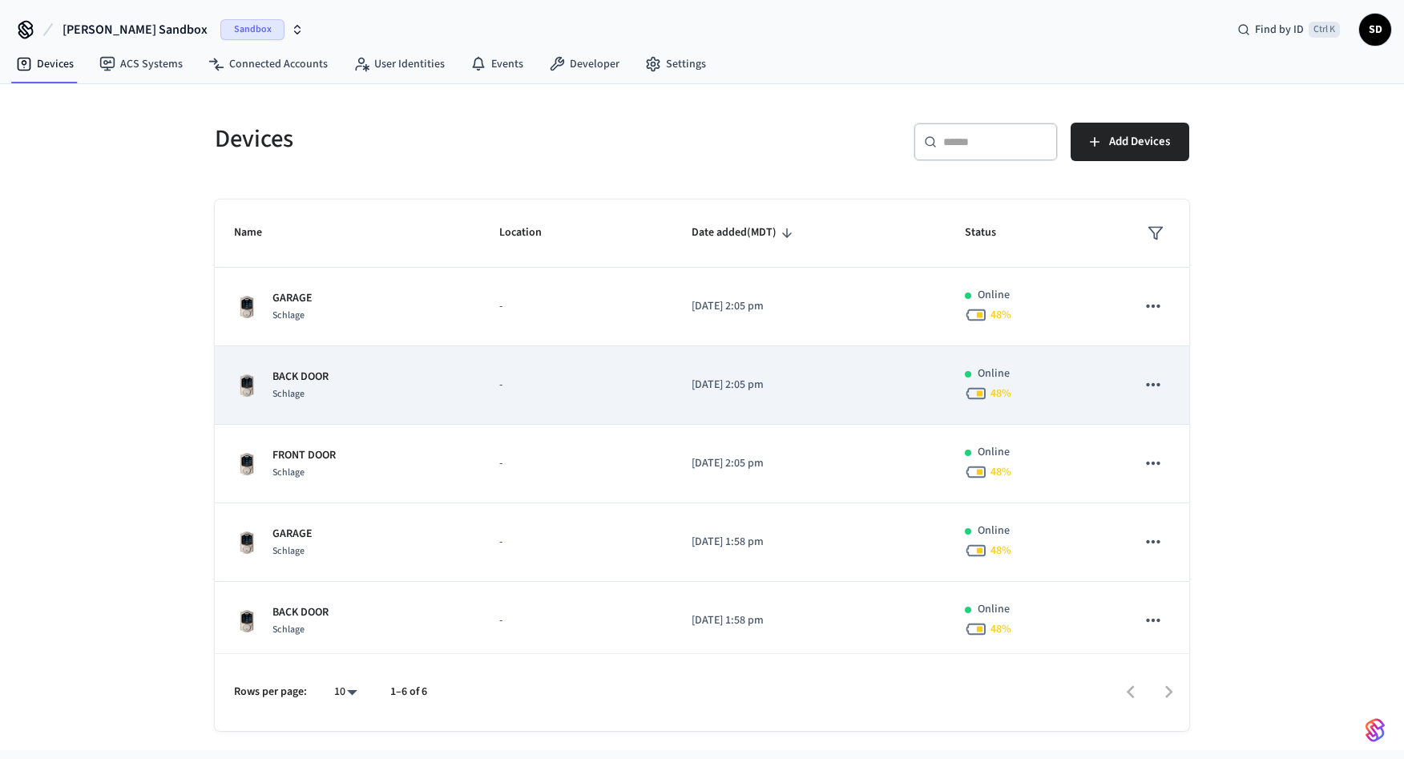
click at [334, 382] on div "BACK DOOR Schlage" at bounding box center [347, 386] width 227 height 34
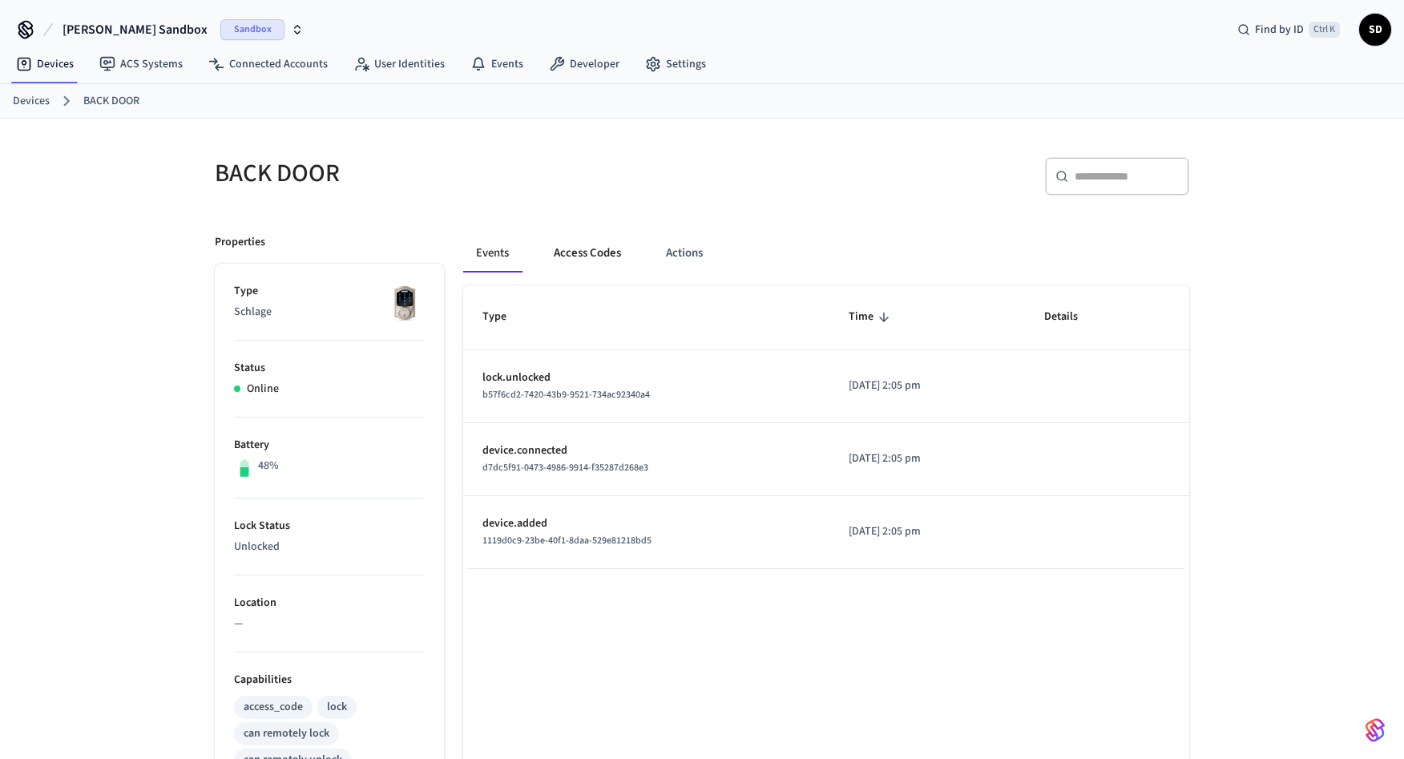
click at [596, 248] on button "Access Codes" at bounding box center [587, 253] width 93 height 38
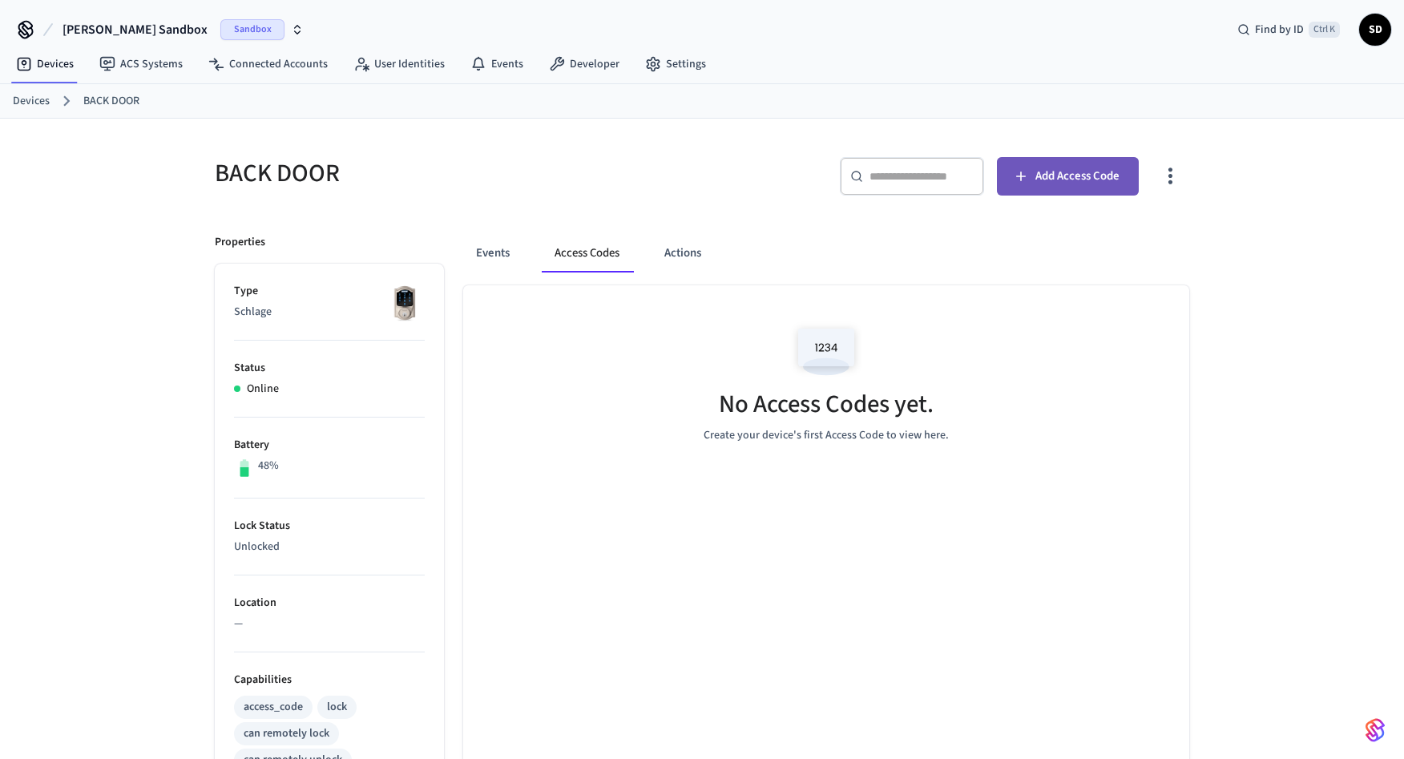
click at [959, 170] on span "Add Access Code" at bounding box center [1077, 176] width 84 height 21
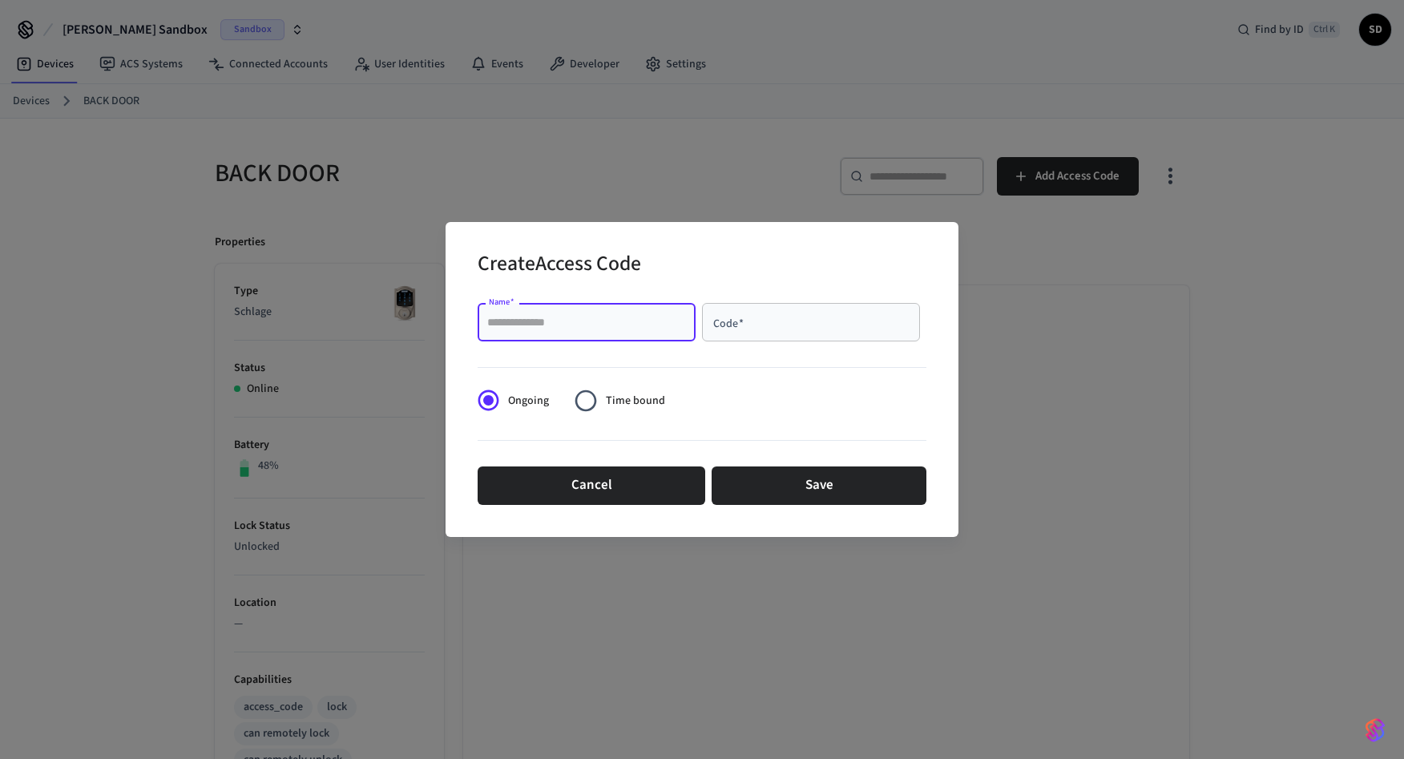
click at [663, 317] on input "Name   *" at bounding box center [586, 322] width 199 height 16
type input "***"
click at [819, 337] on div "Code   *" at bounding box center [811, 322] width 218 height 38
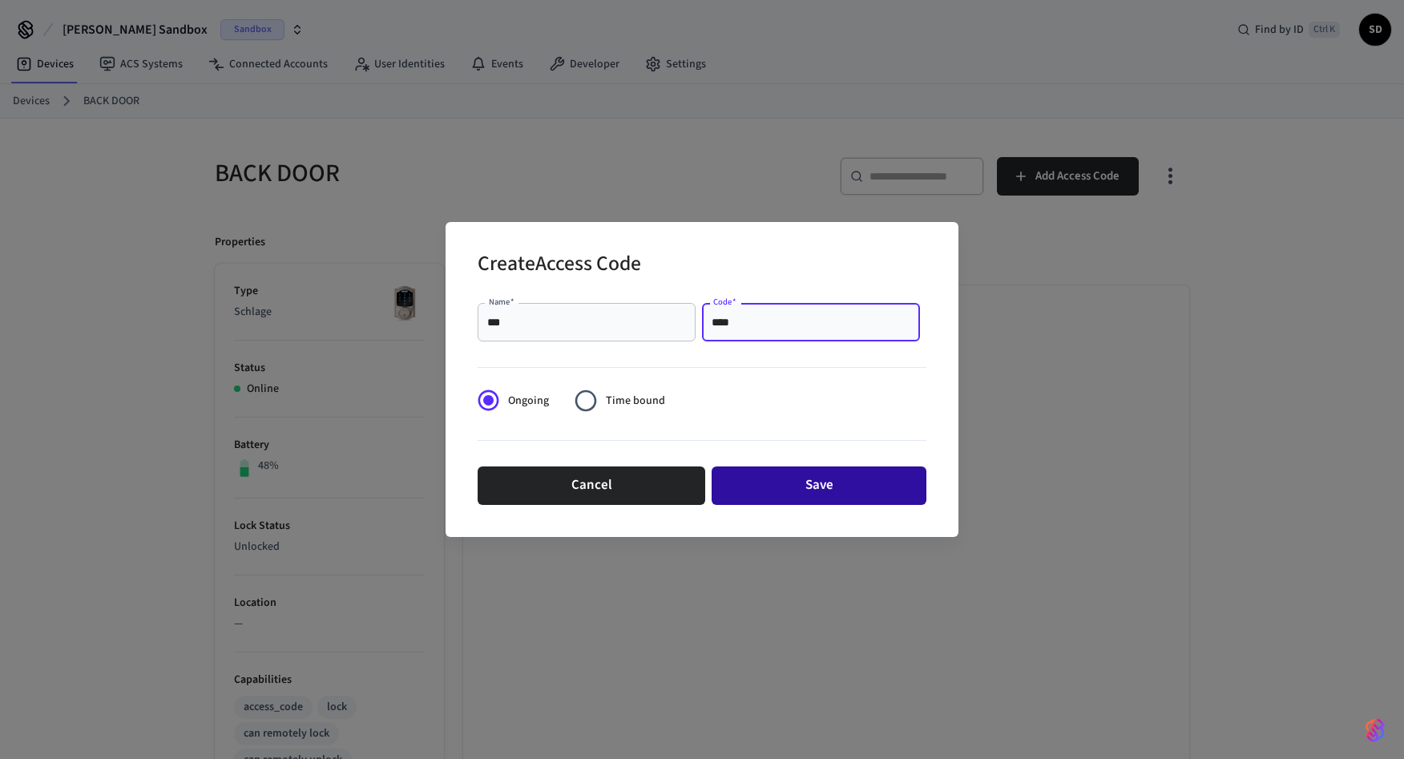
type input "****"
click at [823, 491] on button "Save" at bounding box center [819, 485] width 215 height 38
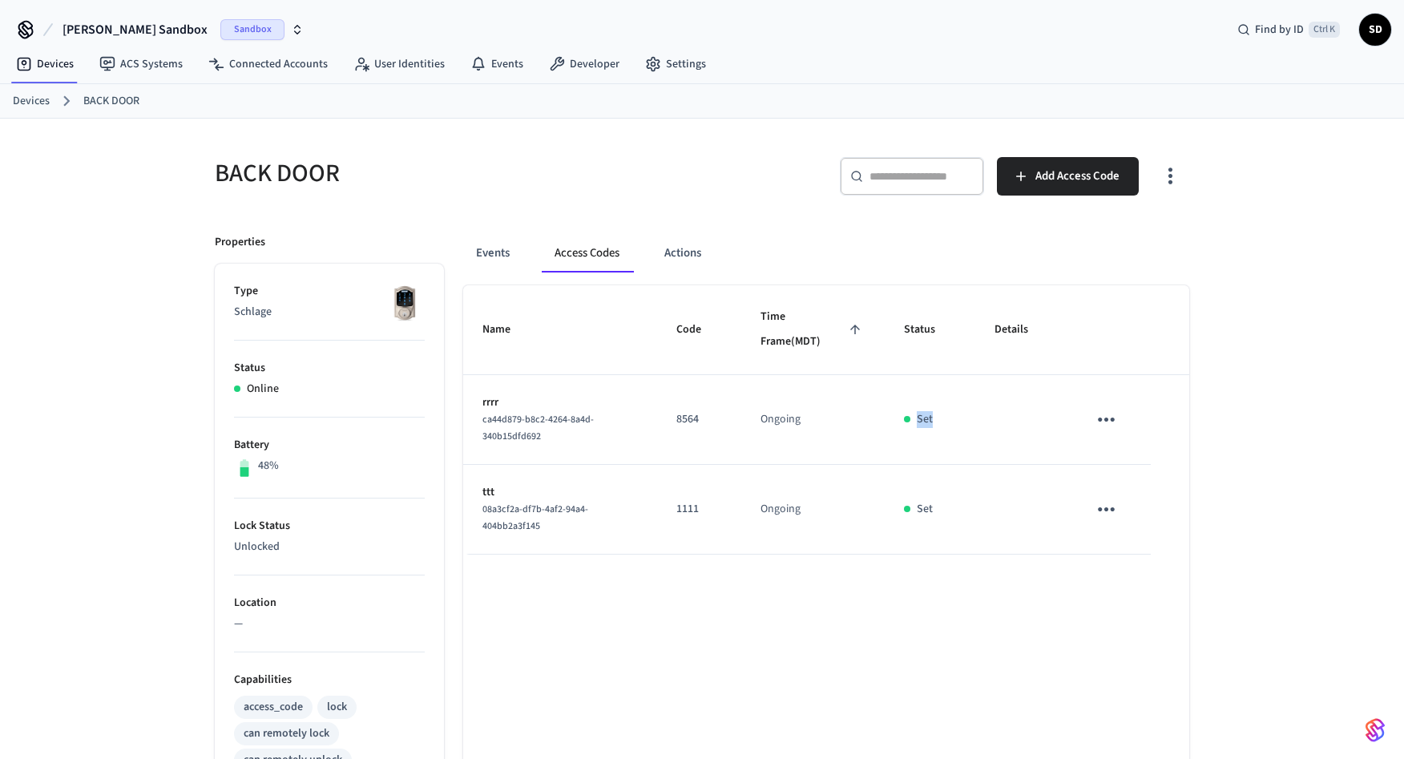
drag, startPoint x: 933, startPoint y: 417, endPoint x: 907, endPoint y: 411, distance: 26.3
click at [889, 406] on td "Set" at bounding box center [930, 420] width 91 height 90
click at [939, 423] on div "Set" at bounding box center [930, 419] width 52 height 17
drag, startPoint x: 950, startPoint y: 422, endPoint x: 896, endPoint y: 410, distance: 56.0
click at [896, 410] on td "Set" at bounding box center [930, 420] width 91 height 90
